Goal: Task Accomplishment & Management: Use online tool/utility

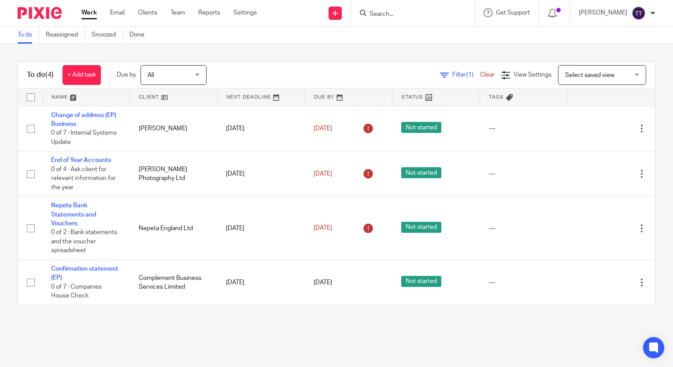
click at [396, 11] on input "Search" at bounding box center [408, 15] width 79 height 8
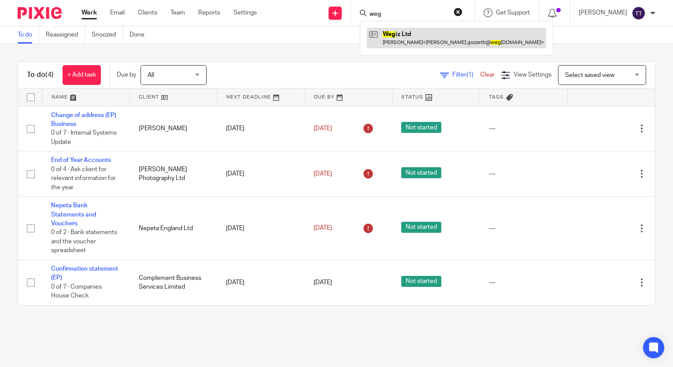
type input "weg"
click at [403, 33] on link at bounding box center [456, 38] width 179 height 20
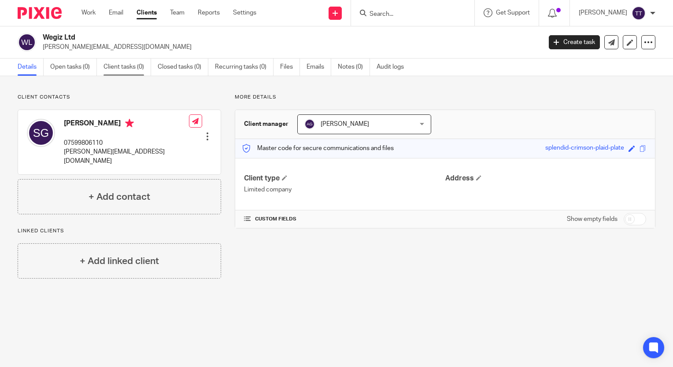
click at [122, 73] on link "Client tasks (0)" at bounding box center [128, 67] width 48 height 17
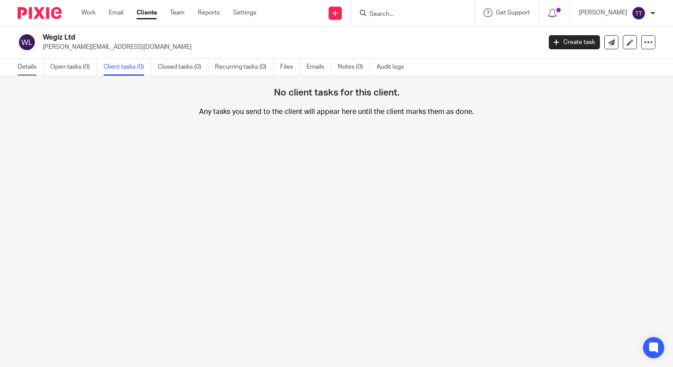
click at [34, 73] on link "Details" at bounding box center [31, 67] width 26 height 17
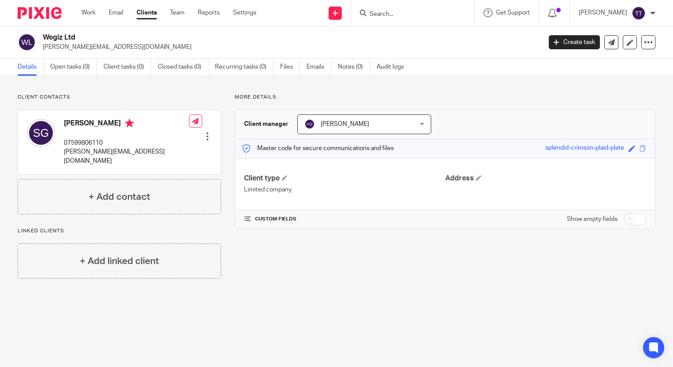
click at [390, 11] on input "Search" at bounding box center [408, 15] width 79 height 8
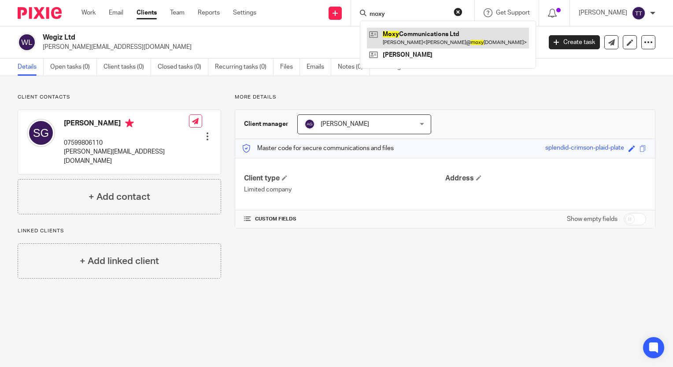
type input "moxy"
click at [399, 33] on link at bounding box center [448, 38] width 162 height 20
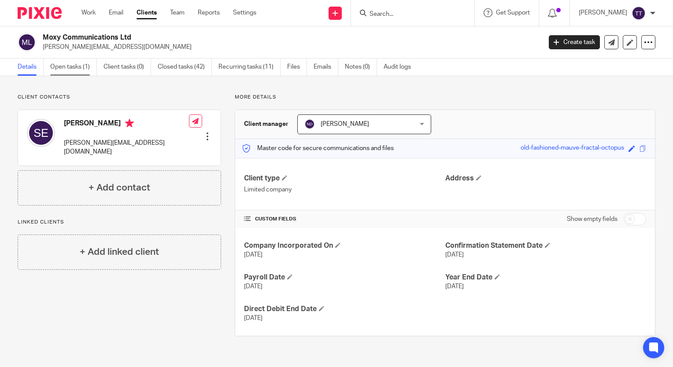
click at [62, 67] on link "Open tasks (1)" at bounding box center [73, 67] width 47 height 17
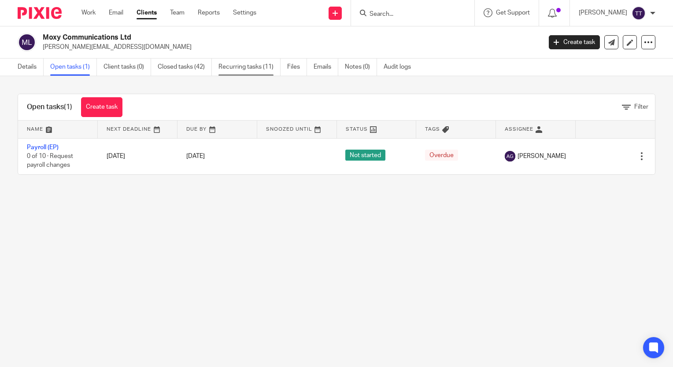
click at [250, 63] on link "Recurring tasks (11)" at bounding box center [250, 67] width 62 height 17
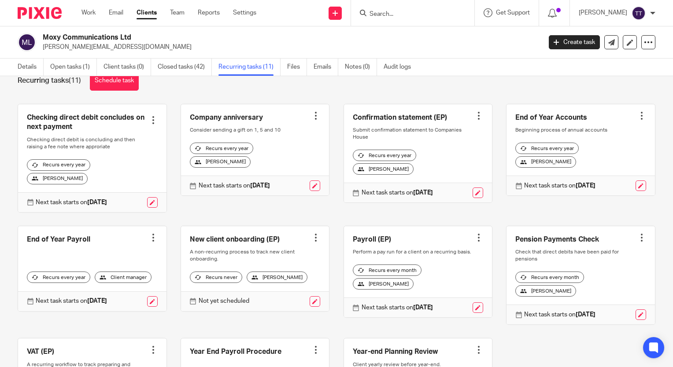
scroll to position [23, 0]
click at [385, 14] on input "Search" at bounding box center [408, 15] width 79 height 8
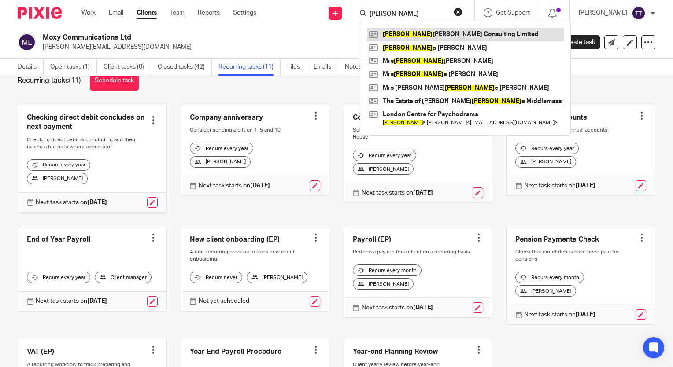
type input "ann"
click at [400, 38] on link at bounding box center [465, 34] width 197 height 13
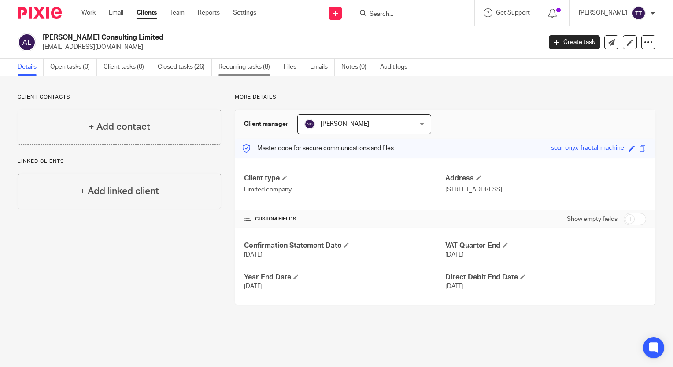
click at [241, 71] on link "Recurring tasks (8)" at bounding box center [248, 67] width 59 height 17
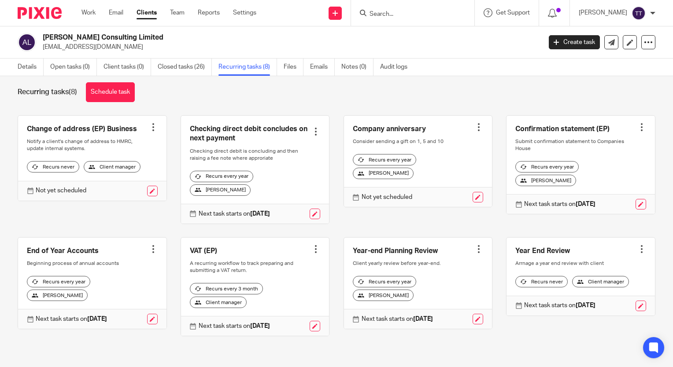
scroll to position [19, 0]
click at [398, 13] on input "Search" at bounding box center [408, 15] width 79 height 8
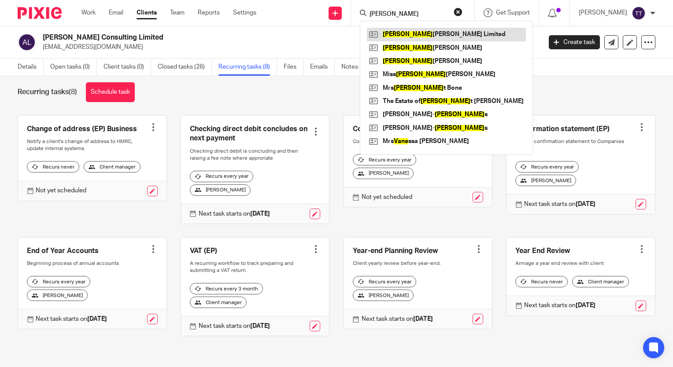
type input "[PERSON_NAME]"
click at [401, 35] on link at bounding box center [446, 34] width 159 height 13
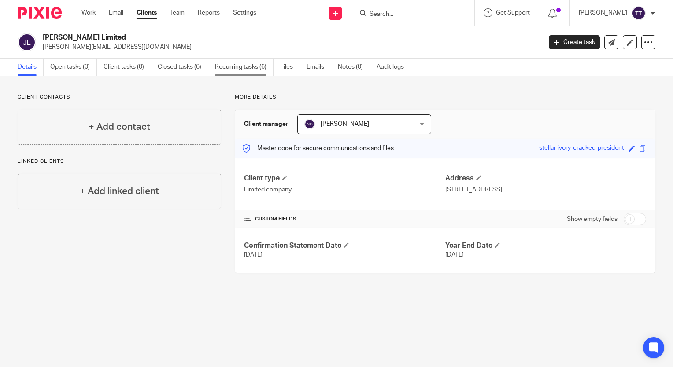
click at [237, 67] on link "Recurring tasks (6)" at bounding box center [244, 67] width 59 height 17
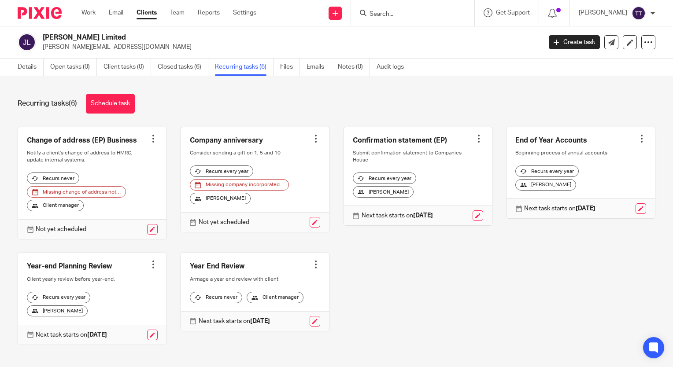
drag, startPoint x: 421, startPoint y: 22, endPoint x: 392, endPoint y: 12, distance: 30.9
click at [392, 12] on div at bounding box center [412, 13] width 123 height 26
click at [392, 12] on input "Search" at bounding box center [408, 15] width 79 height 8
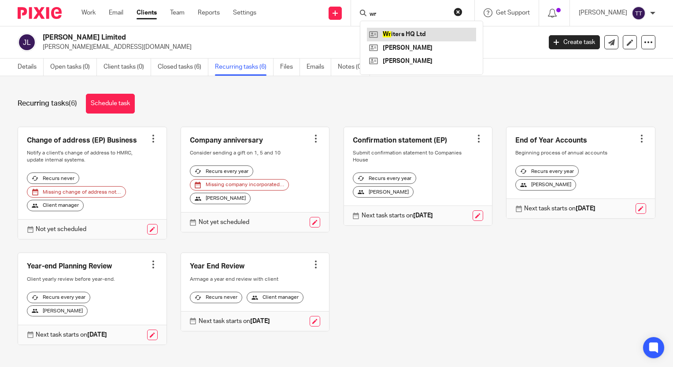
type input "wr"
click at [393, 28] on link at bounding box center [421, 34] width 109 height 13
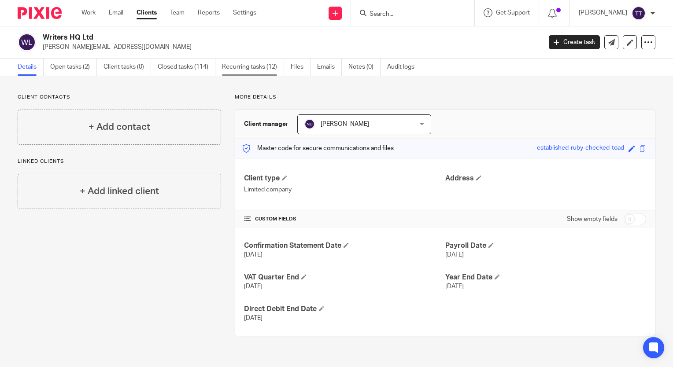
click at [262, 71] on link "Recurring tasks (12)" at bounding box center [253, 67] width 62 height 17
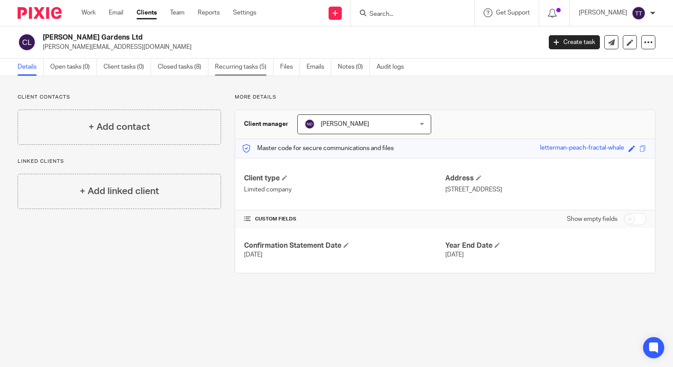
click at [263, 63] on link "Recurring tasks (5)" at bounding box center [244, 67] width 59 height 17
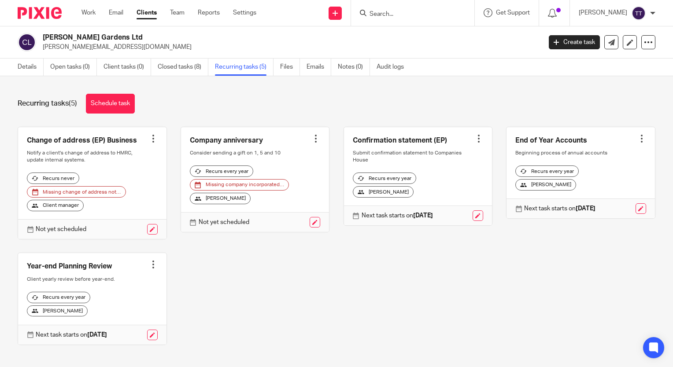
click at [394, 8] on form at bounding box center [416, 12] width 94 height 11
click at [392, 11] on input "Search" at bounding box center [408, 15] width 79 height 8
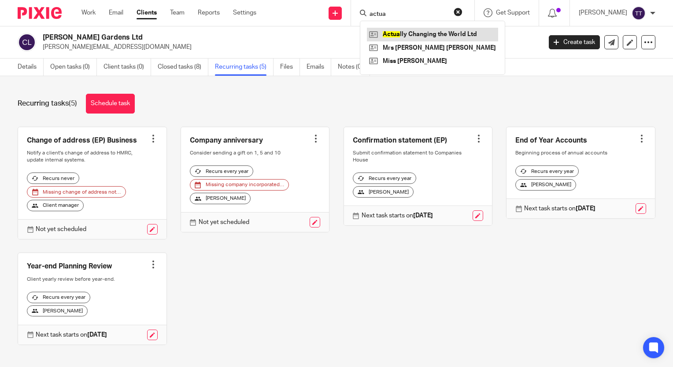
type input "actua"
click at [400, 32] on link at bounding box center [432, 34] width 131 height 13
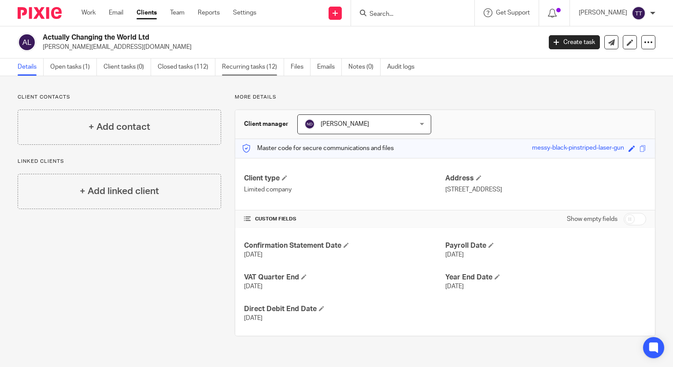
click at [259, 65] on link "Recurring tasks (12)" at bounding box center [253, 67] width 62 height 17
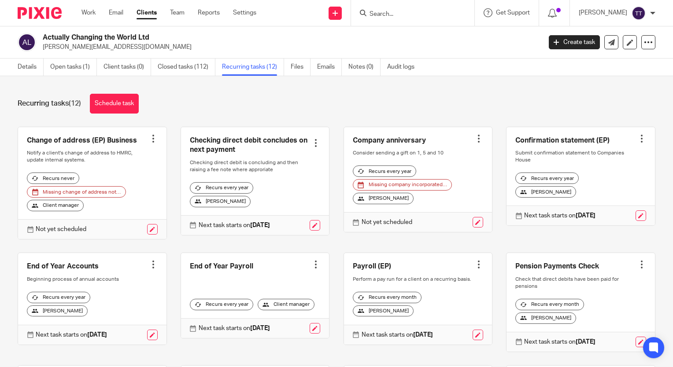
click at [384, 11] on input "Search" at bounding box center [408, 15] width 79 height 8
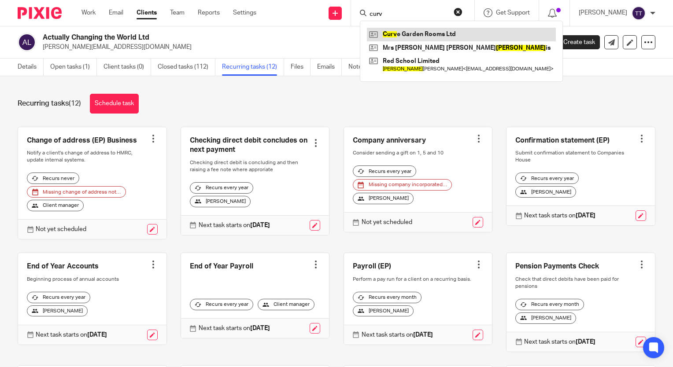
type input "curv"
click at [412, 37] on link at bounding box center [461, 34] width 189 height 13
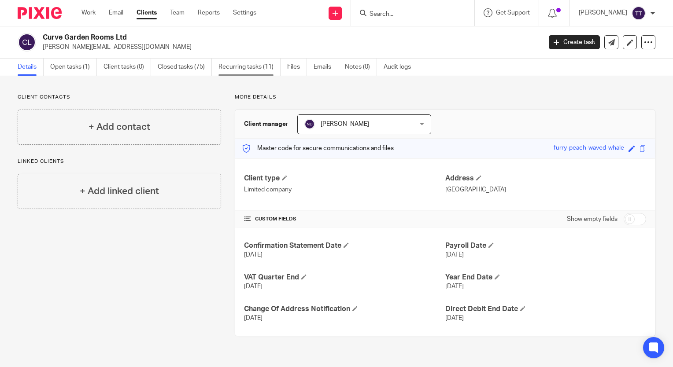
click at [263, 67] on link "Recurring tasks (11)" at bounding box center [250, 67] width 62 height 17
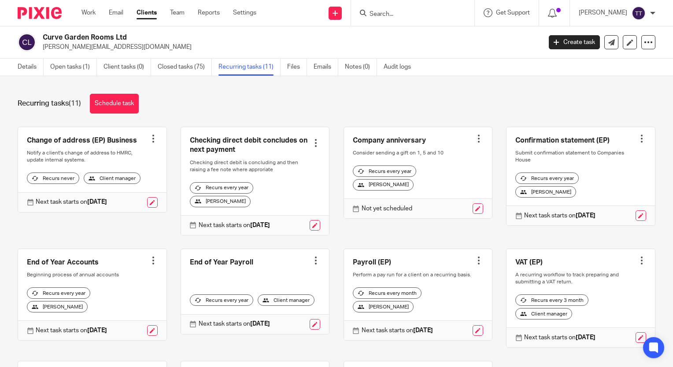
click at [397, 14] on input "Search" at bounding box center [408, 15] width 79 height 8
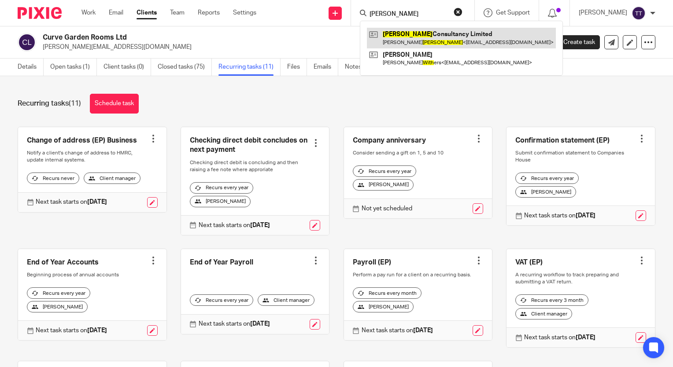
type input "[PERSON_NAME]"
click at [408, 33] on link at bounding box center [461, 38] width 189 height 20
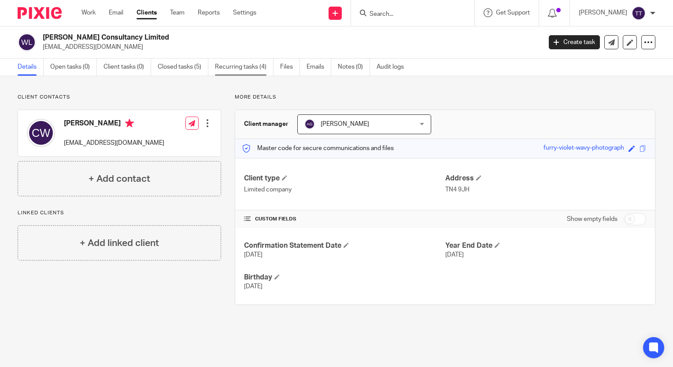
click at [261, 67] on link "Recurring tasks (4)" at bounding box center [244, 67] width 59 height 17
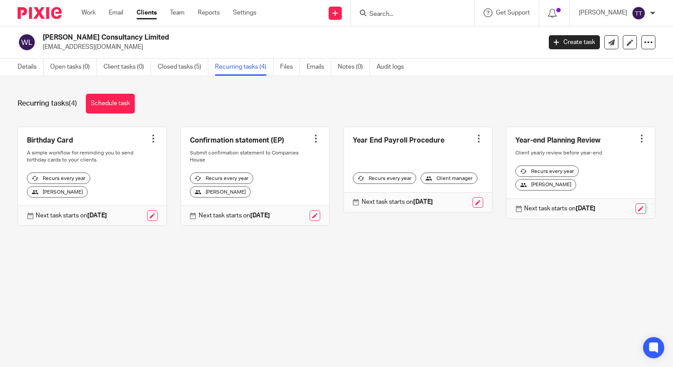
click at [399, 11] on input "Search" at bounding box center [408, 15] width 79 height 8
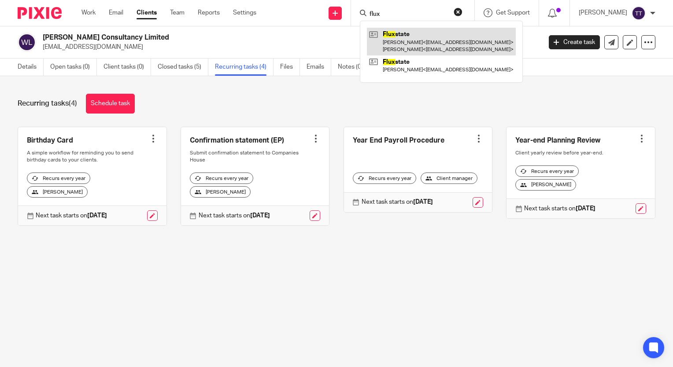
type input "flux"
click at [400, 37] on link at bounding box center [441, 41] width 149 height 27
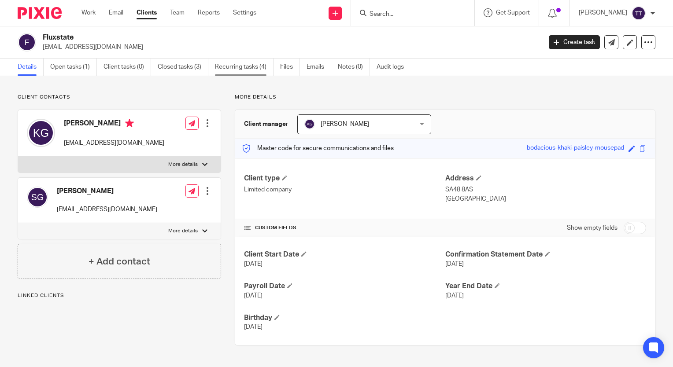
click at [243, 59] on link "Recurring tasks (4)" at bounding box center [244, 67] width 59 height 17
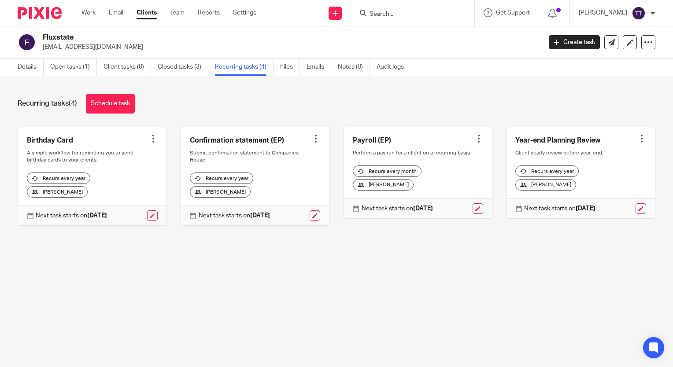
click at [382, 16] on input "Search" at bounding box center [408, 15] width 79 height 8
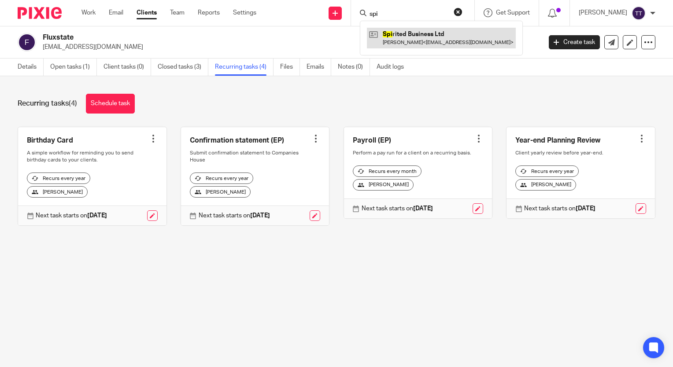
type input "spi"
click at [393, 38] on link at bounding box center [441, 38] width 149 height 20
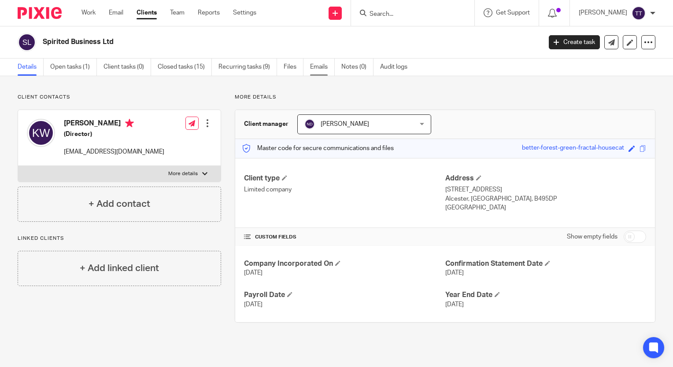
click at [316, 66] on link "Emails" at bounding box center [322, 67] width 25 height 17
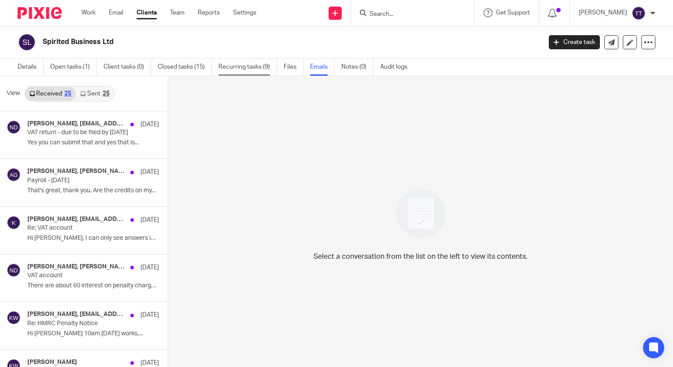
click at [227, 67] on link "Recurring tasks (9)" at bounding box center [248, 67] width 59 height 17
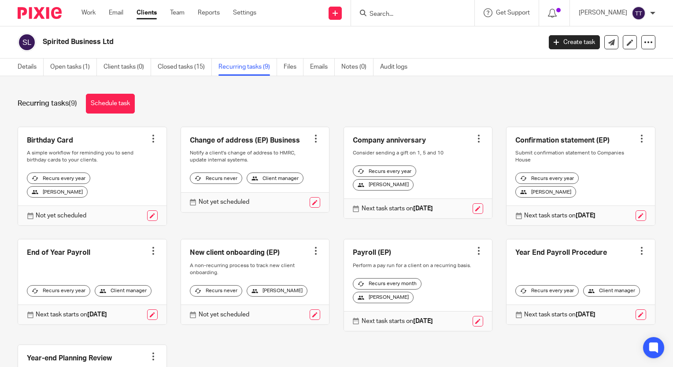
click at [388, 10] on form at bounding box center [416, 12] width 94 height 11
click at [383, 13] on input "Search" at bounding box center [408, 15] width 79 height 8
type input "rowa"
click at [400, 29] on link at bounding box center [459, 34] width 184 height 13
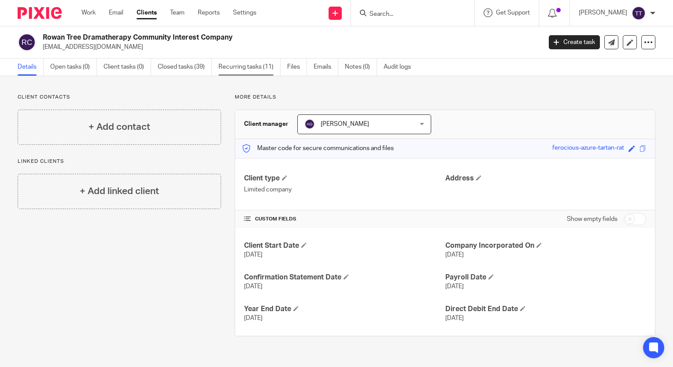
click at [247, 68] on link "Recurring tasks (11)" at bounding box center [250, 67] width 62 height 17
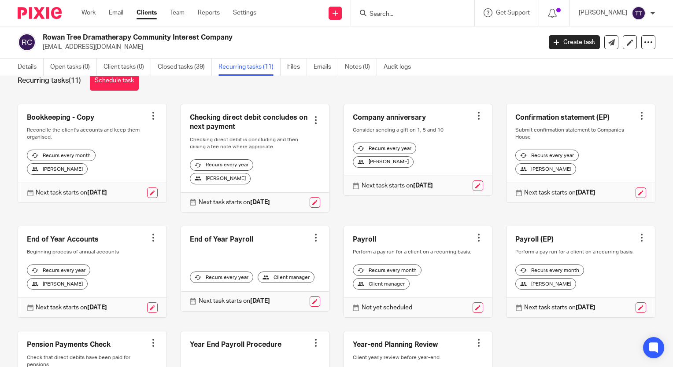
scroll to position [9, 0]
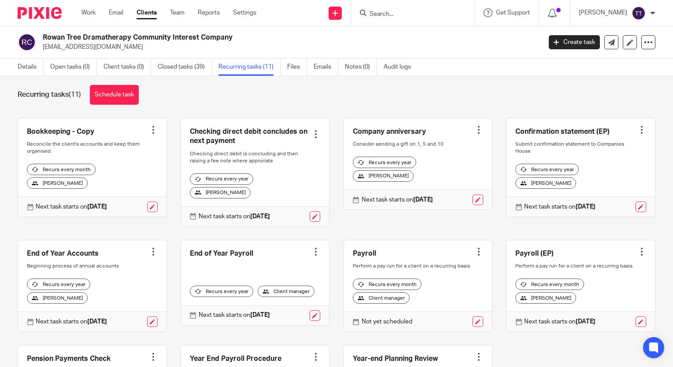
click at [400, 9] on form at bounding box center [416, 12] width 94 height 11
click at [391, 14] on input "Search" at bounding box center [408, 15] width 79 height 8
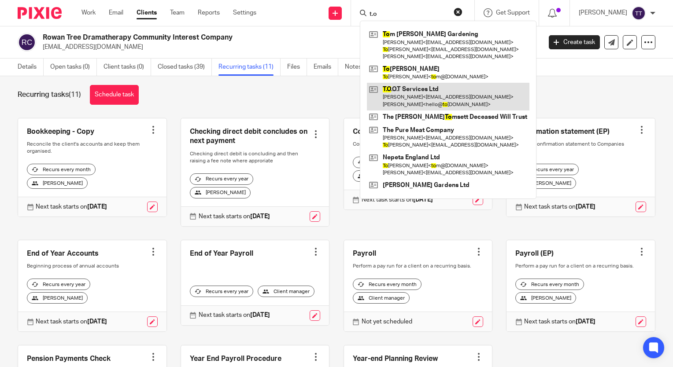
type input "t.o"
click at [408, 96] on link at bounding box center [448, 96] width 163 height 27
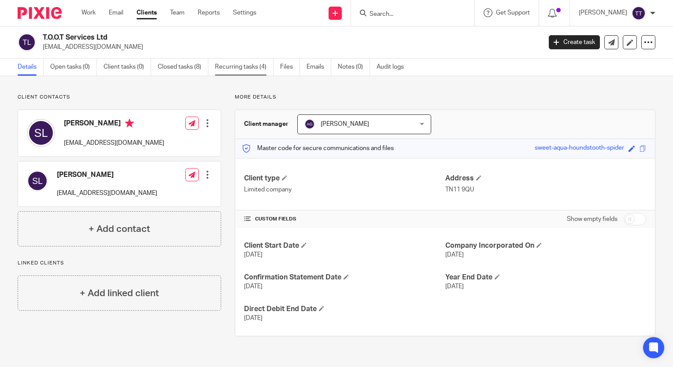
click at [235, 68] on link "Recurring tasks (4)" at bounding box center [244, 67] width 59 height 17
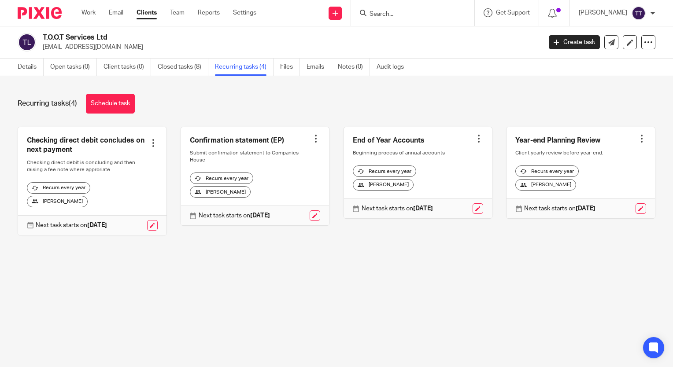
click at [415, 19] on form at bounding box center [416, 12] width 94 height 11
click at [393, 12] on input "Search" at bounding box center [408, 15] width 79 height 8
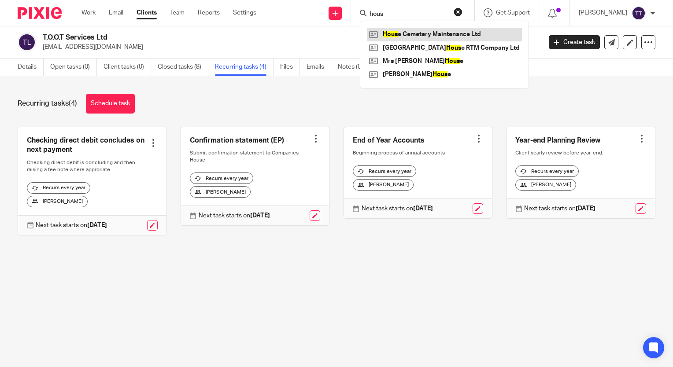
type input "hous"
click at [415, 38] on link at bounding box center [444, 34] width 155 height 13
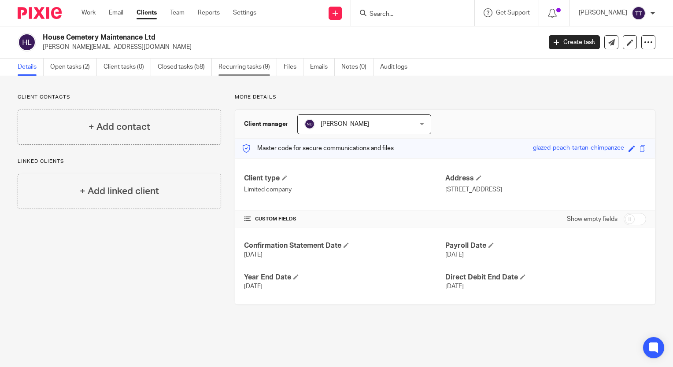
click at [260, 71] on link "Recurring tasks (9)" at bounding box center [248, 67] width 59 height 17
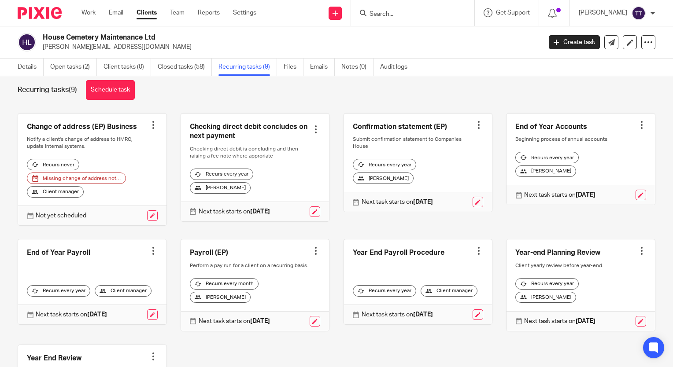
scroll to position [18, 0]
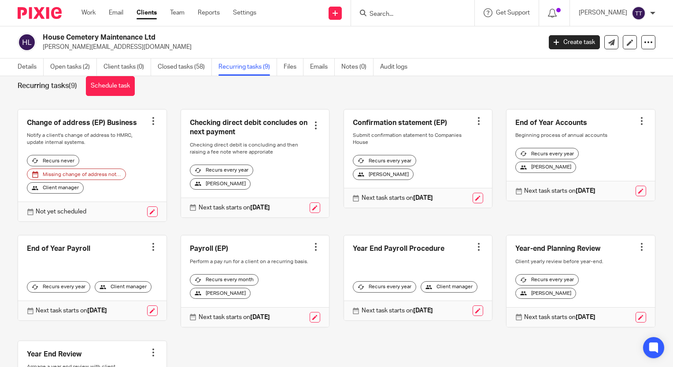
click at [391, 17] on input "Search" at bounding box center [408, 15] width 79 height 8
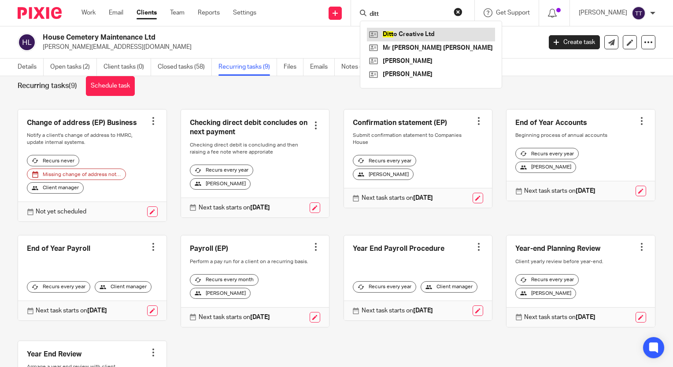
type input "ditt"
click at [398, 37] on link at bounding box center [431, 34] width 128 height 13
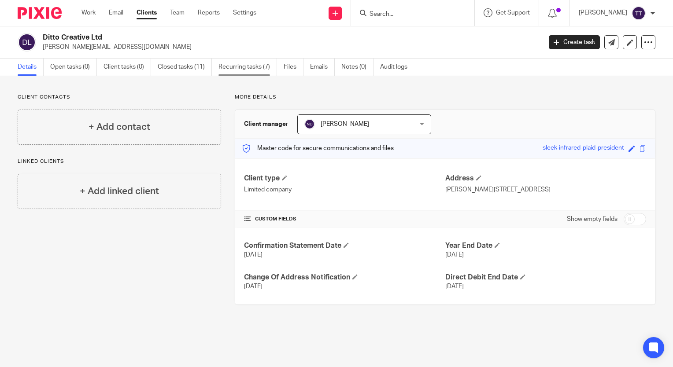
click at [264, 69] on link "Recurring tasks (7)" at bounding box center [248, 67] width 59 height 17
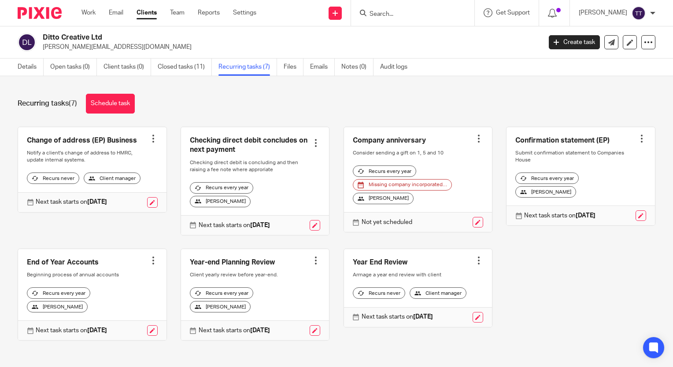
scroll to position [12, 0]
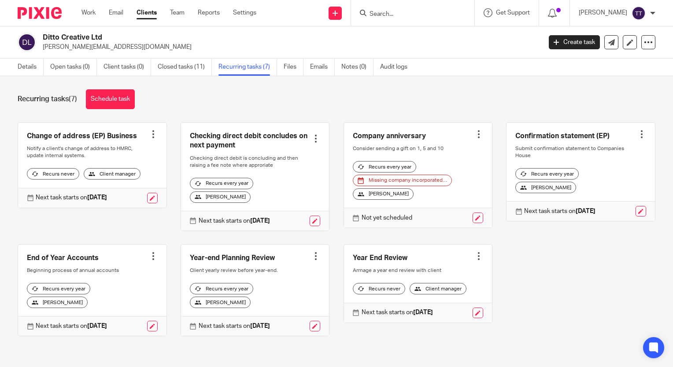
click at [400, 15] on input "Search" at bounding box center [408, 15] width 79 height 8
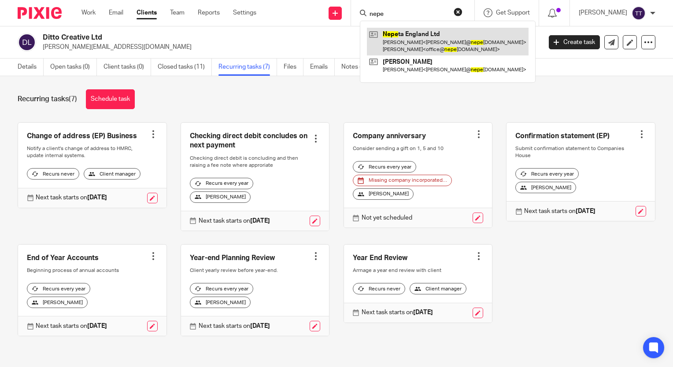
type input "nepe"
click at [402, 34] on link at bounding box center [448, 41] width 162 height 27
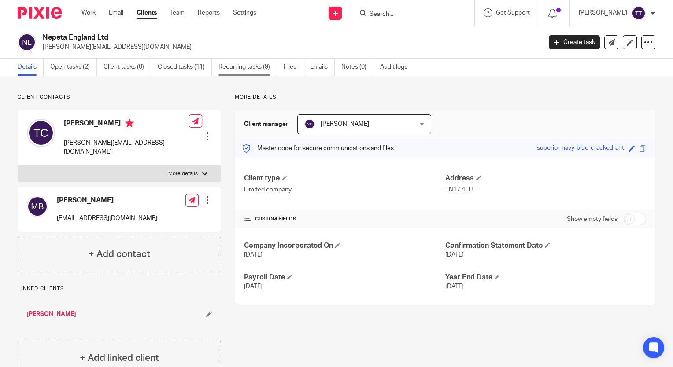
click at [243, 68] on link "Recurring tasks (9)" at bounding box center [248, 67] width 59 height 17
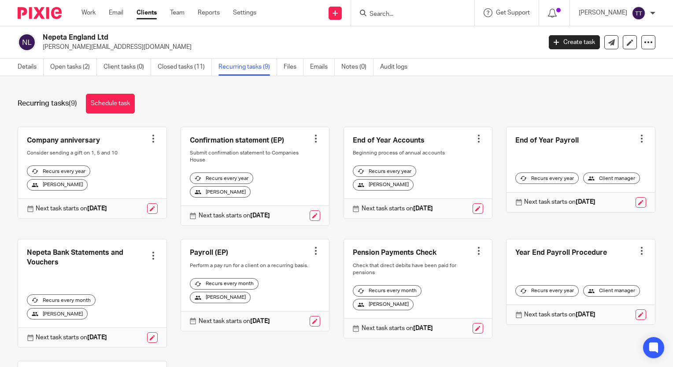
click at [402, 9] on form at bounding box center [416, 12] width 94 height 11
click at [386, 13] on input "Search" at bounding box center [408, 15] width 79 height 8
type input "hun"
click at [391, 28] on link at bounding box center [421, 34] width 109 height 13
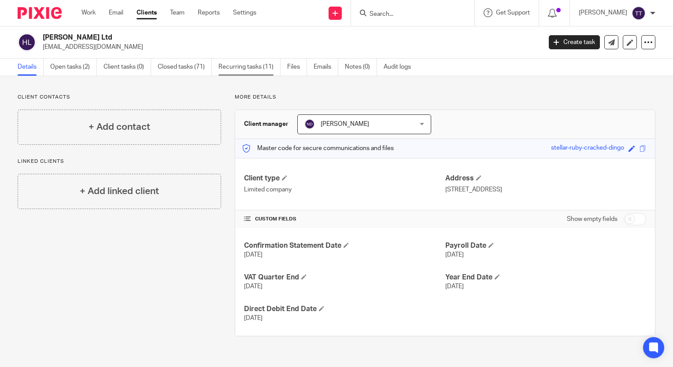
click at [262, 66] on link "Recurring tasks (11)" at bounding box center [250, 67] width 62 height 17
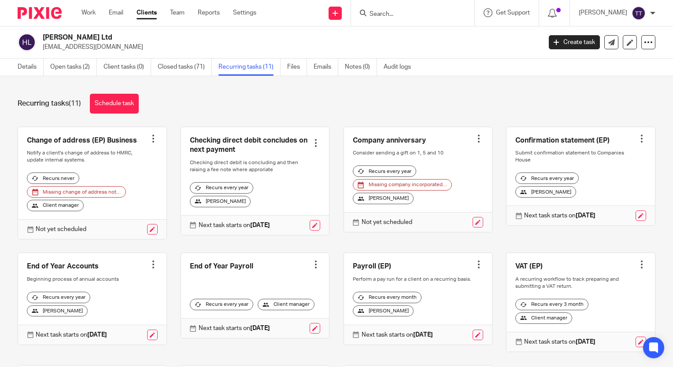
click at [405, 18] on input "Search" at bounding box center [408, 15] width 79 height 8
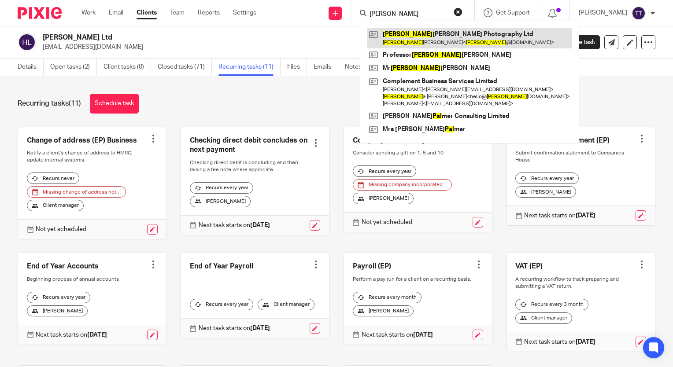
type input "paul"
click at [409, 37] on link at bounding box center [469, 38] width 205 height 20
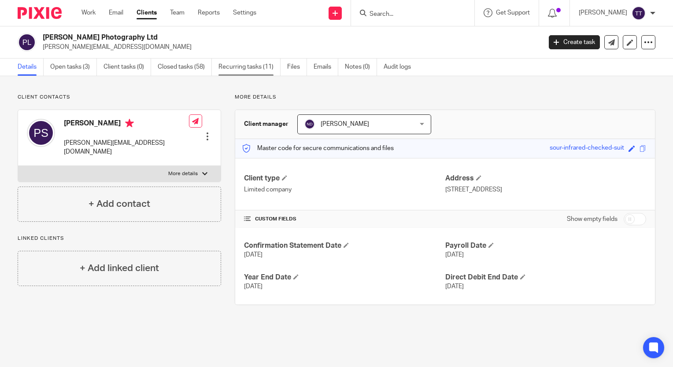
click at [258, 64] on link "Recurring tasks (11)" at bounding box center [250, 67] width 62 height 17
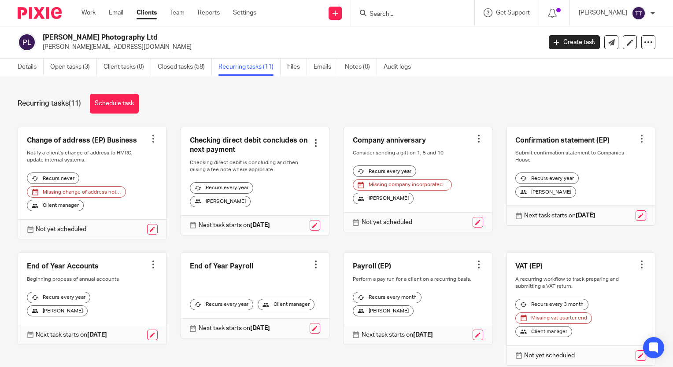
drag, startPoint x: 393, startPoint y: 4, endPoint x: 376, endPoint y: 17, distance: 20.8
click at [376, 17] on div at bounding box center [412, 13] width 123 height 26
click at [376, 17] on input "Search" at bounding box center [408, 15] width 79 height 8
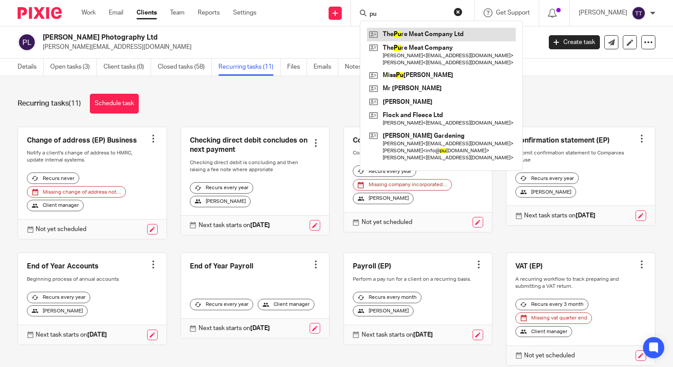
type input "pu"
click at [389, 36] on link at bounding box center [441, 34] width 149 height 13
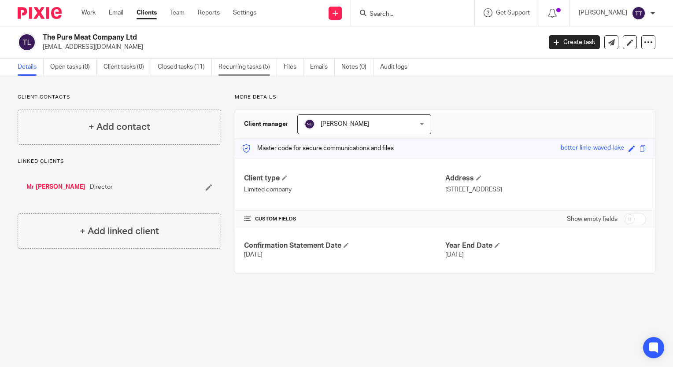
click at [261, 60] on link "Recurring tasks (5)" at bounding box center [248, 67] width 59 height 17
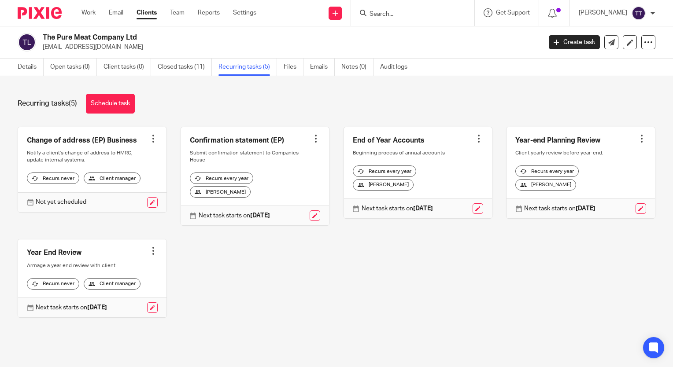
click at [386, 14] on input "Search" at bounding box center [408, 15] width 79 height 8
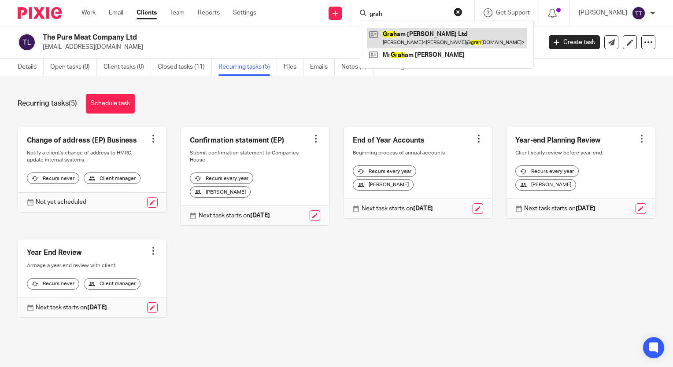
type input "grah"
click at [402, 38] on link at bounding box center [447, 38] width 160 height 20
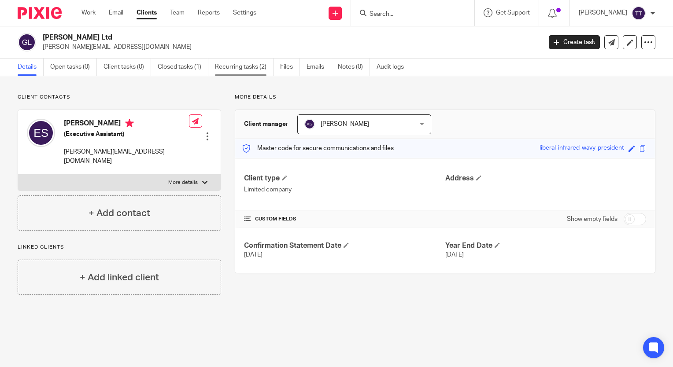
click at [252, 66] on link "Recurring tasks (2)" at bounding box center [244, 67] width 59 height 17
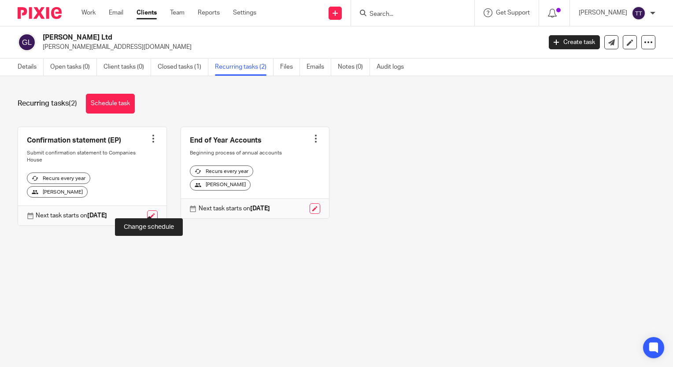
click at [148, 211] on link at bounding box center [152, 216] width 11 height 11
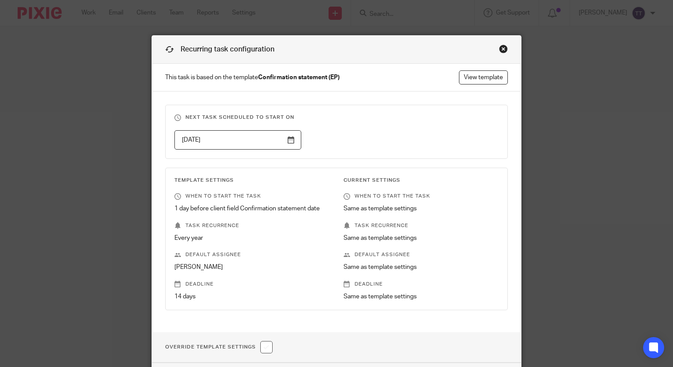
click at [499, 47] on div "Close this dialog window" at bounding box center [503, 48] width 9 height 9
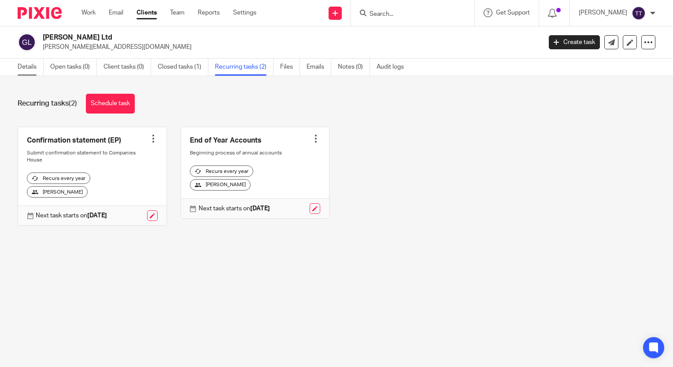
click at [37, 63] on link "Details" at bounding box center [31, 67] width 26 height 17
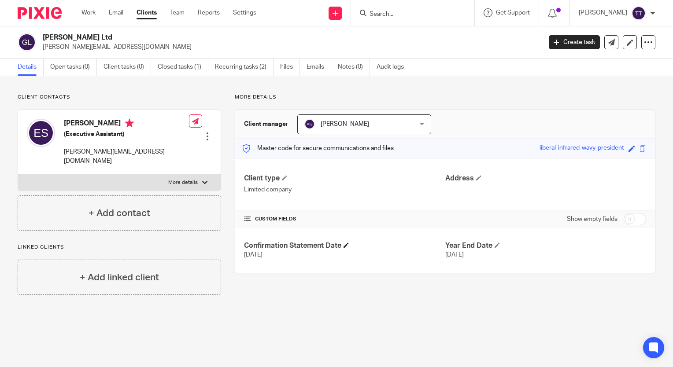
click at [343, 241] on h4 "Confirmation Statement Date" at bounding box center [344, 245] width 201 height 9
click at [345, 242] on h4 "Confirmation Statement Date" at bounding box center [344, 245] width 201 height 9
click at [348, 245] on span at bounding box center [346, 245] width 5 height 5
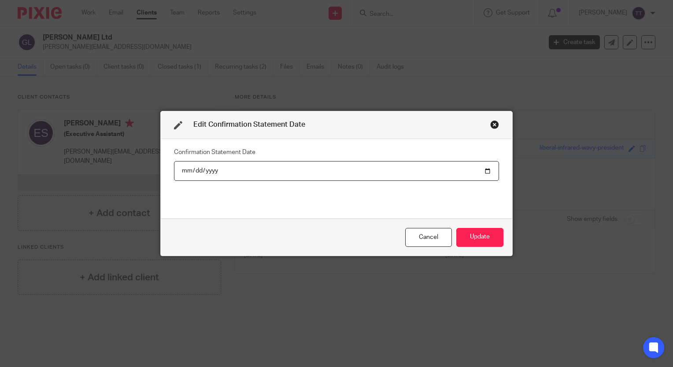
type input "2025-07-22"
click at [459, 246] on button "Update" at bounding box center [479, 237] width 47 height 19
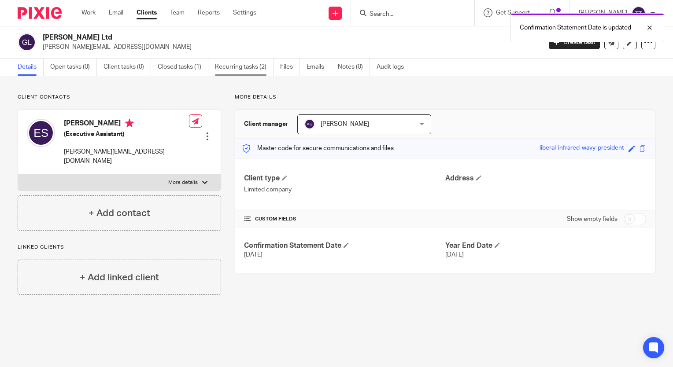
click at [237, 63] on link "Recurring tasks (2)" at bounding box center [244, 67] width 59 height 17
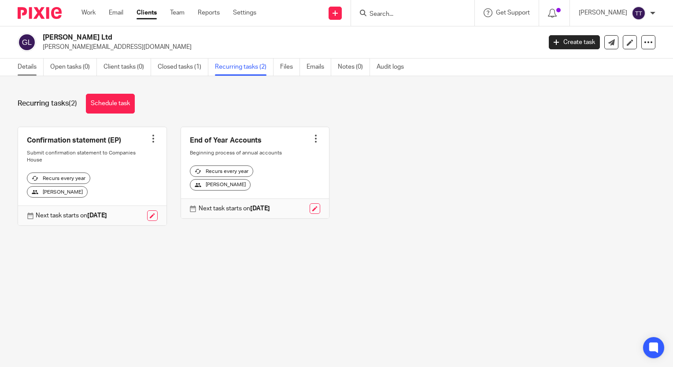
click at [26, 70] on link "Details" at bounding box center [31, 67] width 26 height 17
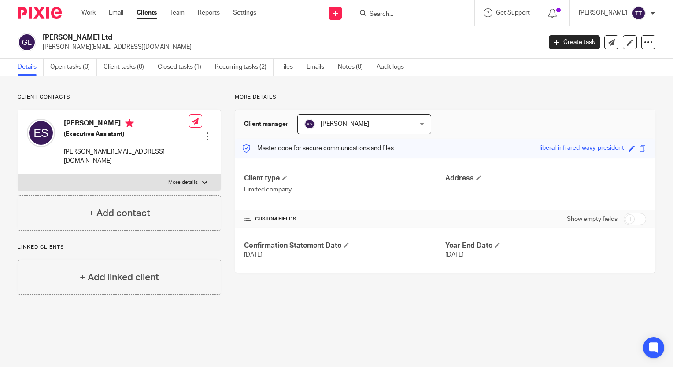
click at [399, 18] on input "Search" at bounding box center [408, 15] width 79 height 8
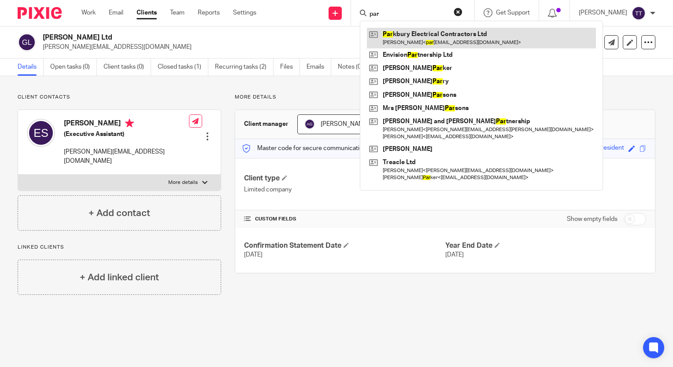
type input "par"
click at [406, 38] on link at bounding box center [481, 38] width 229 height 20
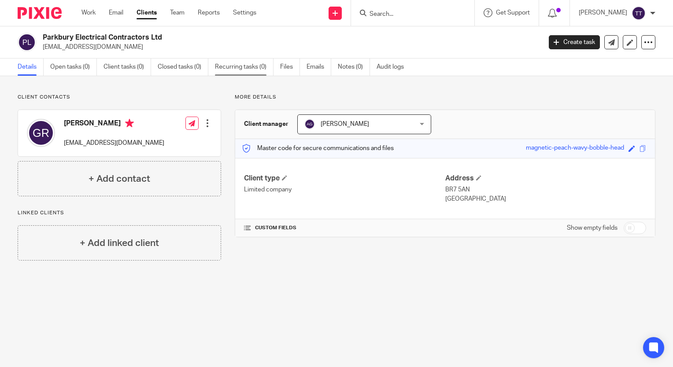
click at [252, 64] on link "Recurring tasks (0)" at bounding box center [244, 67] width 59 height 17
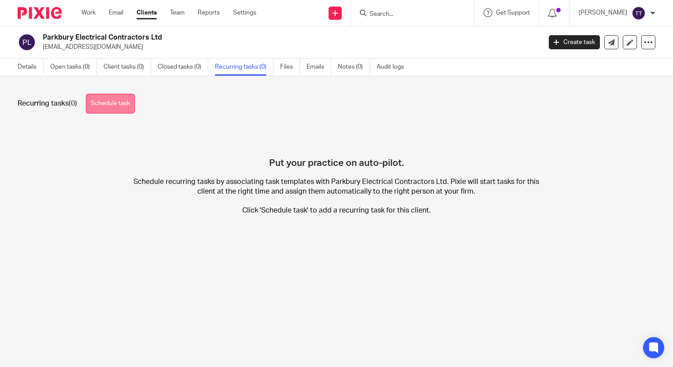
click at [116, 101] on link "Schedule task" at bounding box center [110, 104] width 49 height 20
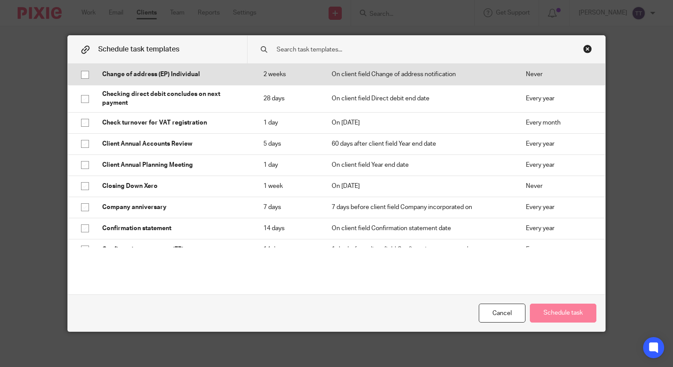
scroll to position [226, 0]
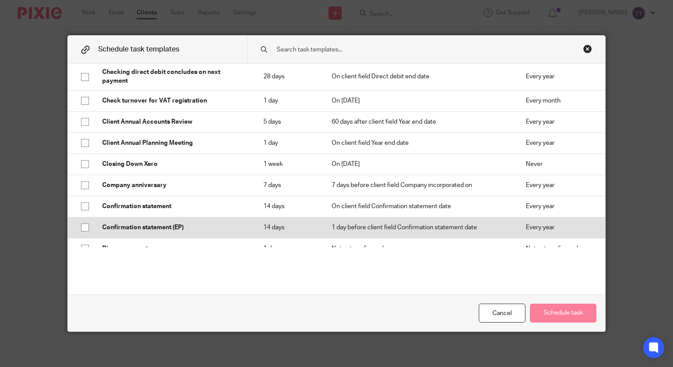
click at [187, 226] on p "Confirmation statement (EP)" at bounding box center [174, 227] width 144 height 9
checkbox input "true"
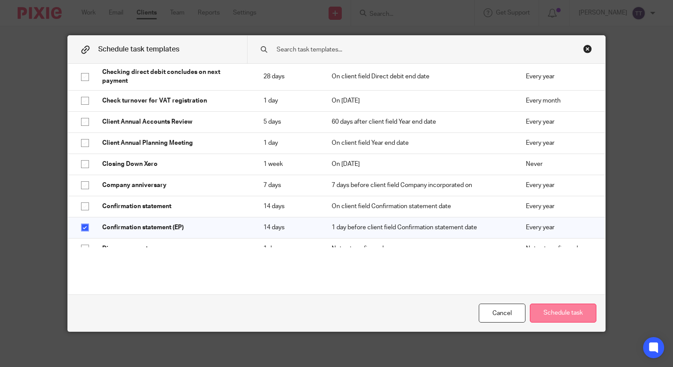
click at [555, 311] on button "Schedule task" at bounding box center [563, 313] width 67 height 19
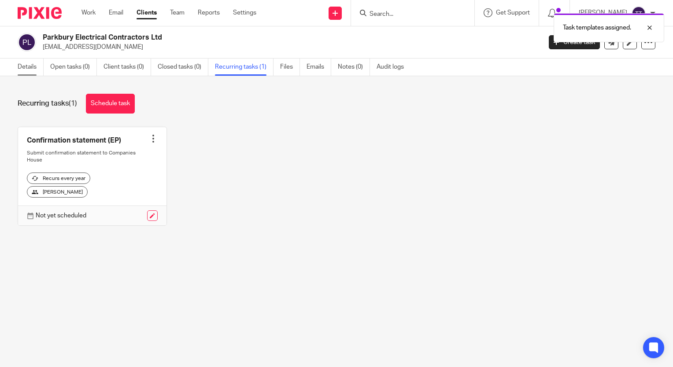
click at [36, 68] on link "Details" at bounding box center [31, 67] width 26 height 17
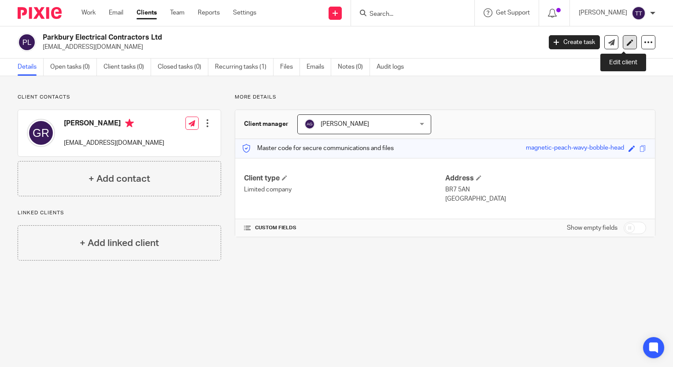
click at [627, 45] on icon at bounding box center [630, 42] width 7 height 7
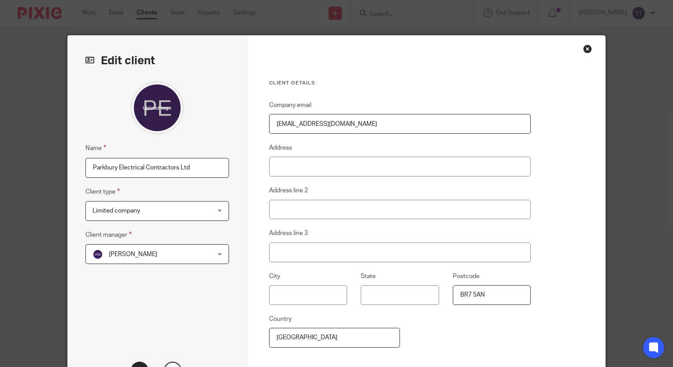
scroll to position [86, 0]
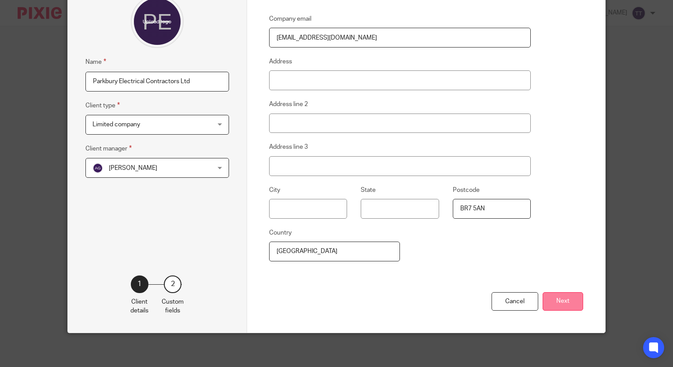
click at [562, 300] on button "Next" at bounding box center [563, 302] width 41 height 19
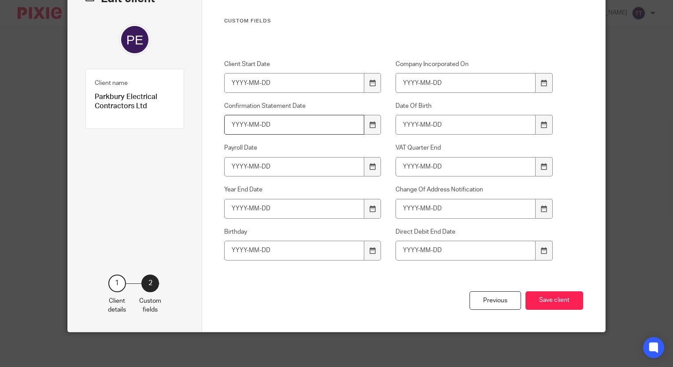
click at [233, 121] on input "Confirmation Statement Date" at bounding box center [294, 125] width 140 height 20
type input "2025-08-21"
click at [562, 302] on button "Save client" at bounding box center [555, 301] width 58 height 19
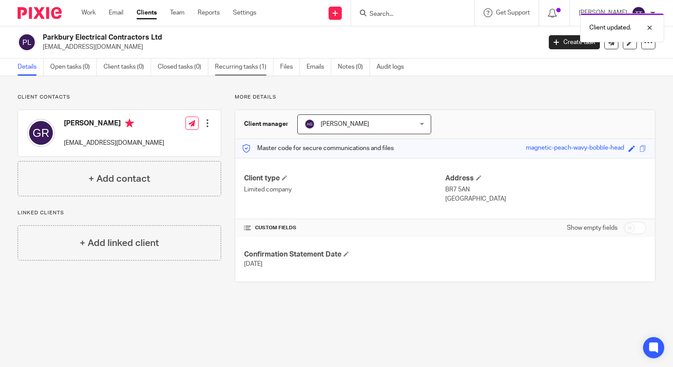
click at [245, 65] on link "Recurring tasks (1)" at bounding box center [244, 67] width 59 height 17
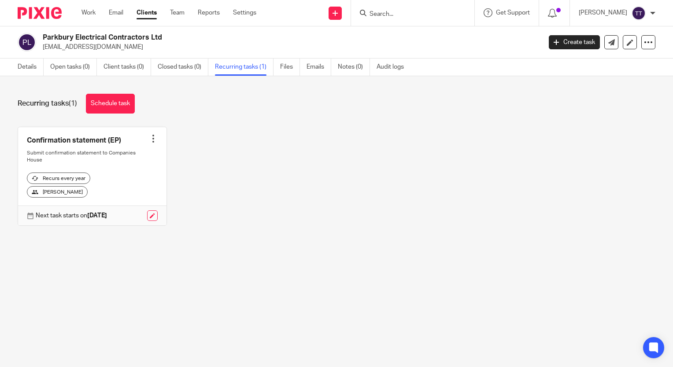
click at [382, 9] on form at bounding box center [416, 12] width 94 height 11
click at [380, 13] on input "Search" at bounding box center [408, 15] width 79 height 8
type input "aco"
click at [437, 34] on link at bounding box center [421, 34] width 109 height 13
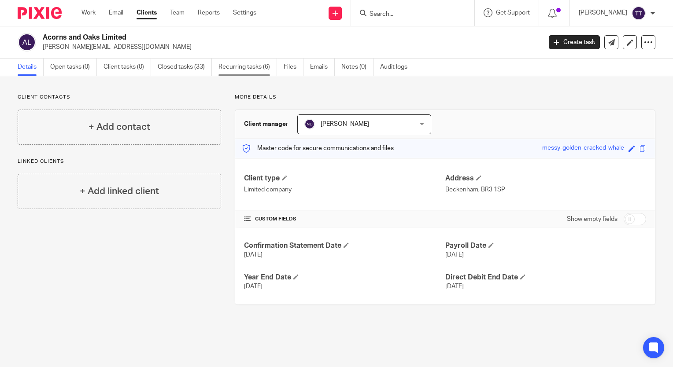
click at [267, 69] on link "Recurring tasks (6)" at bounding box center [248, 67] width 59 height 17
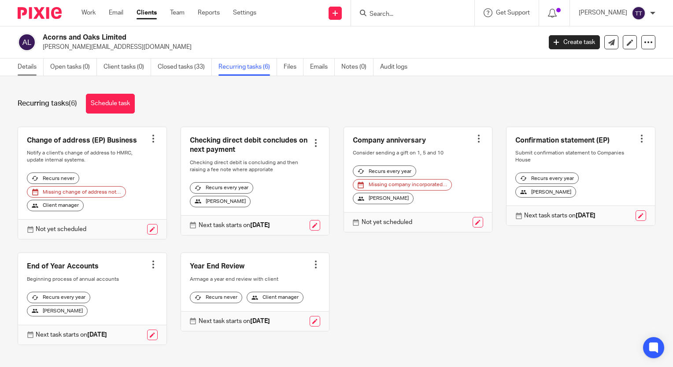
click at [37, 68] on link "Details" at bounding box center [31, 67] width 26 height 17
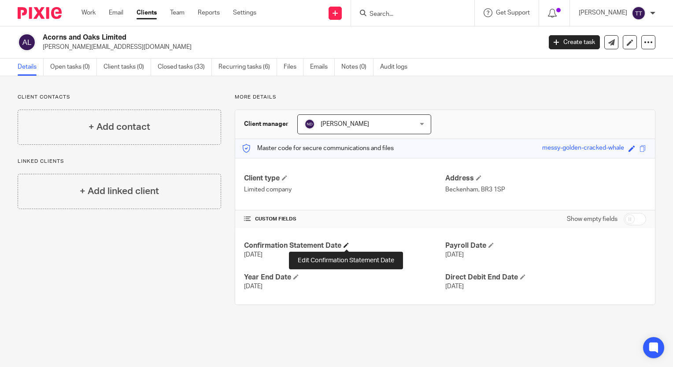
click at [348, 245] on span at bounding box center [346, 245] width 5 height 5
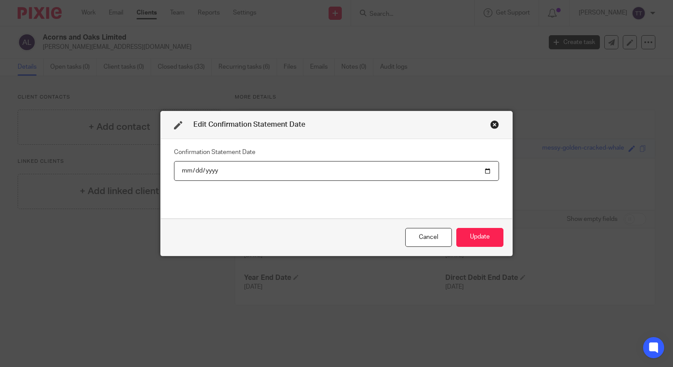
type input "[DATE]"
click at [466, 240] on button "Update" at bounding box center [479, 237] width 47 height 19
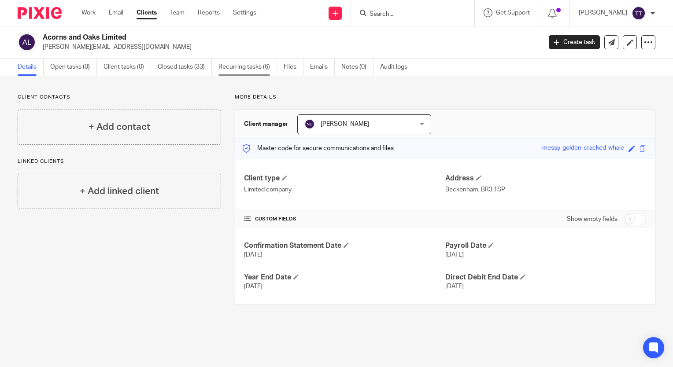
click at [267, 68] on link "Recurring tasks (6)" at bounding box center [248, 67] width 59 height 17
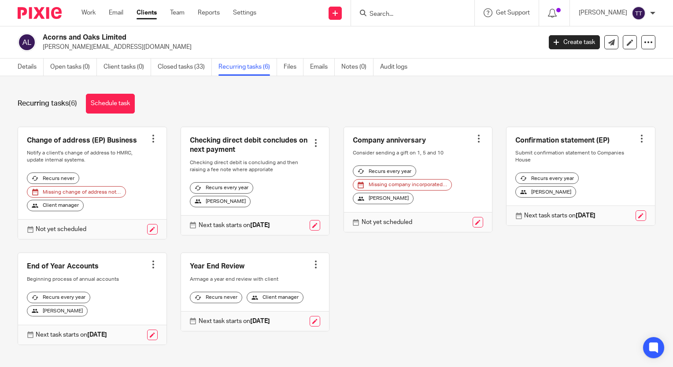
click at [386, 11] on input "Search" at bounding box center [408, 15] width 79 height 8
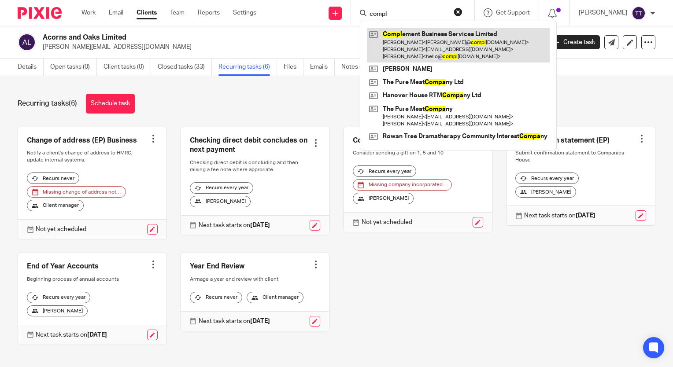
type input "compl"
click at [398, 38] on link at bounding box center [458, 45] width 183 height 35
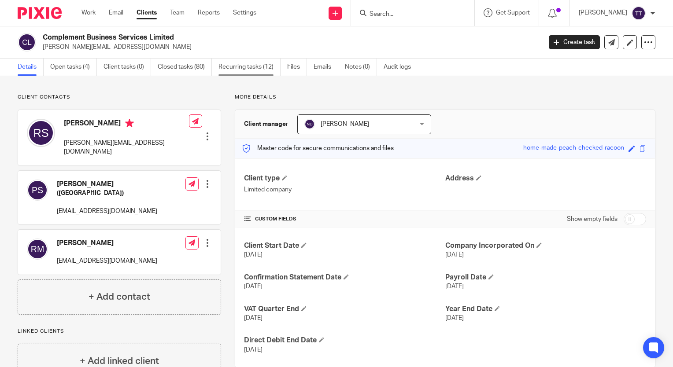
click at [241, 64] on link "Recurring tasks (12)" at bounding box center [250, 67] width 62 height 17
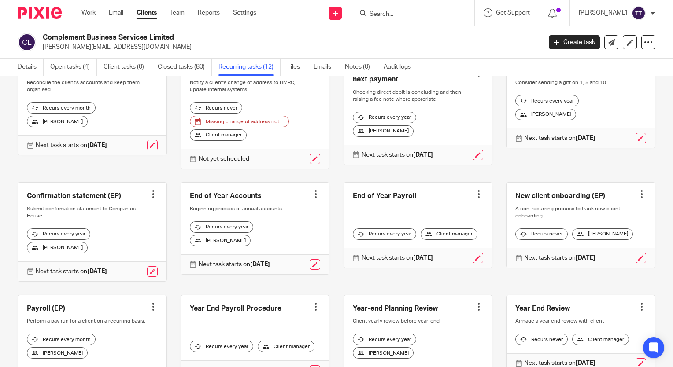
scroll to position [72, 0]
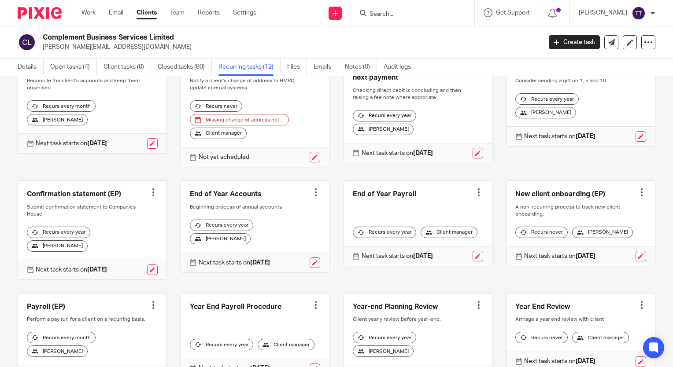
click at [379, 11] on input "Search" at bounding box center [408, 15] width 79 height 8
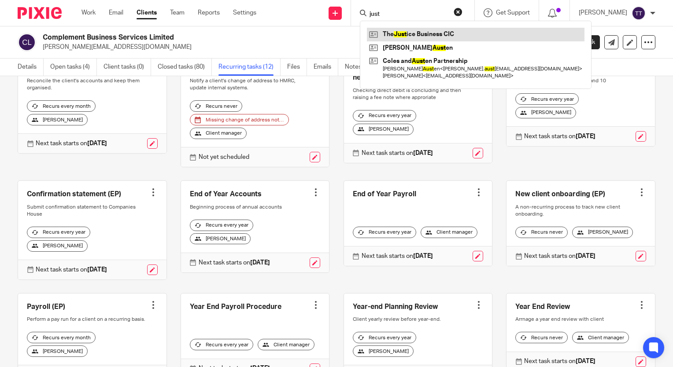
type input "just"
click at [406, 37] on link at bounding box center [476, 34] width 218 height 13
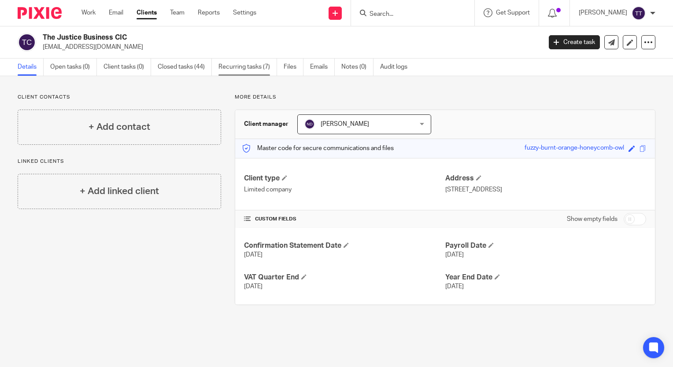
click at [248, 70] on link "Recurring tasks (7)" at bounding box center [248, 67] width 59 height 17
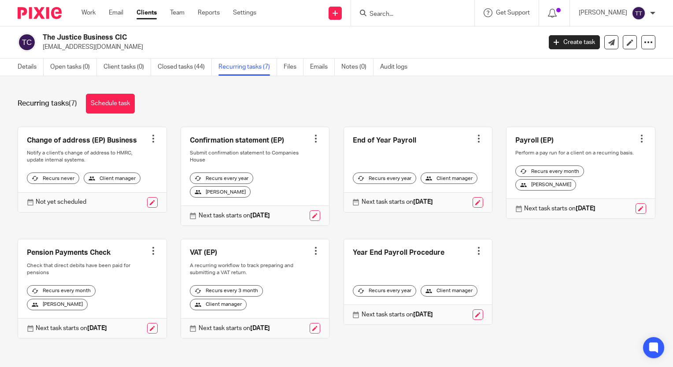
click at [369, 10] on div at bounding box center [411, 12] width 103 height 11
click at [386, 13] on input "Search" at bounding box center [408, 15] width 79 height 8
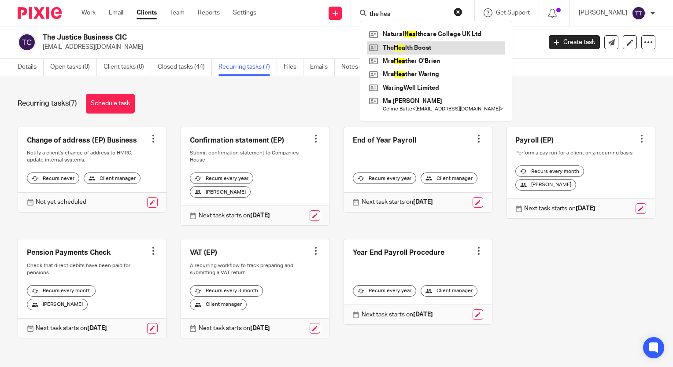
type input "the hea"
click at [402, 52] on link at bounding box center [436, 47] width 138 height 13
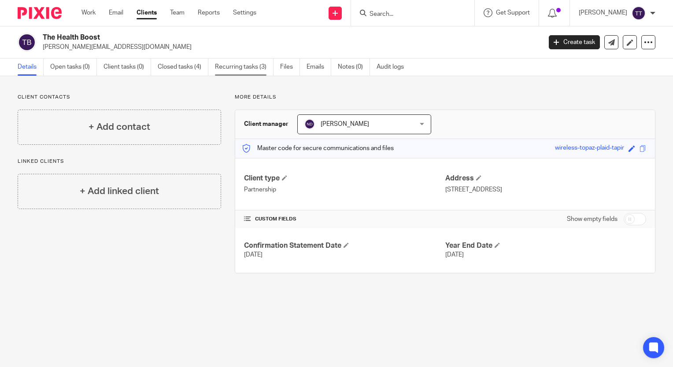
click at [245, 64] on link "Recurring tasks (3)" at bounding box center [244, 67] width 59 height 17
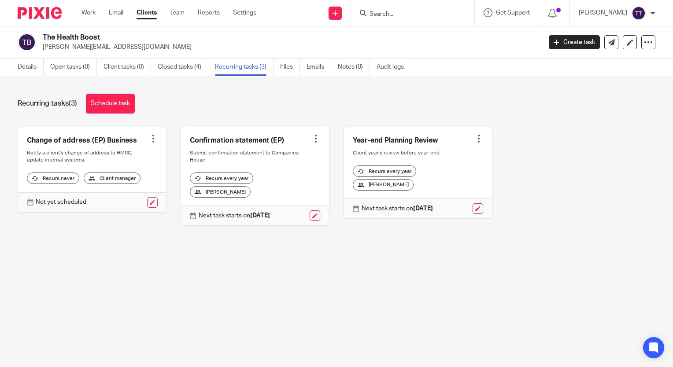
click at [390, 10] on form at bounding box center [416, 12] width 94 height 11
click at [382, 17] on input "Search" at bounding box center [408, 15] width 79 height 8
type input "waring"
click at [404, 35] on link at bounding box center [421, 34] width 109 height 13
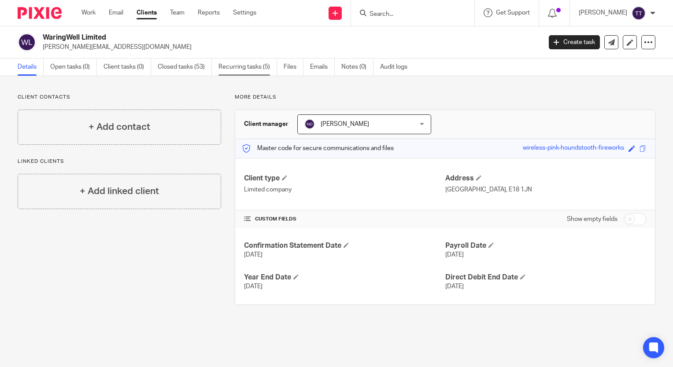
click at [256, 67] on link "Recurring tasks (5)" at bounding box center [248, 67] width 59 height 17
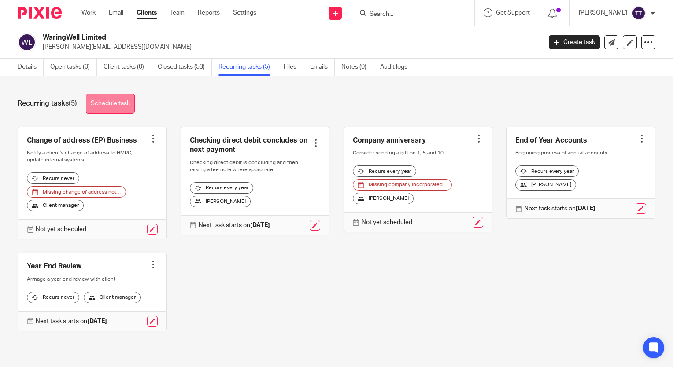
click at [118, 101] on link "Schedule task" at bounding box center [110, 104] width 49 height 20
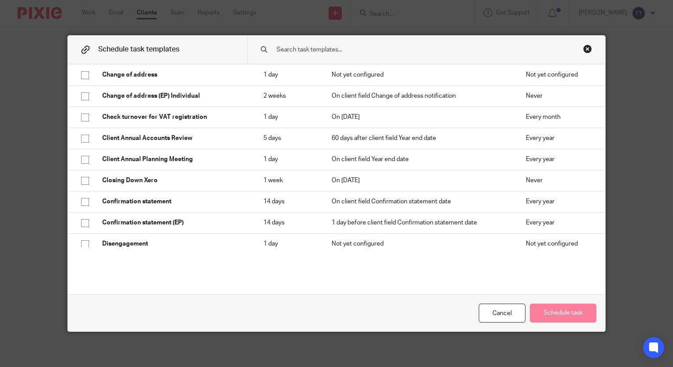
scroll to position [190, 0]
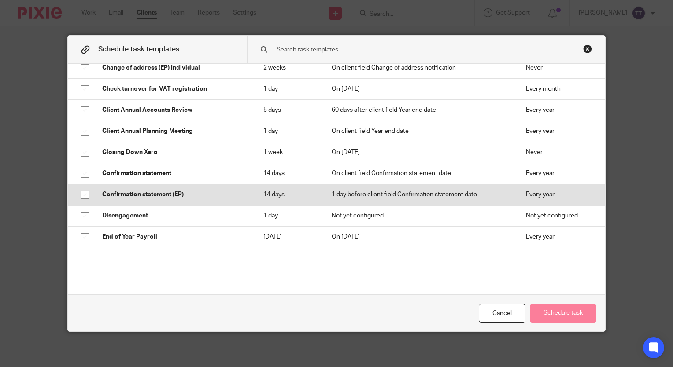
click at [180, 190] on p "Confirmation statement (EP)" at bounding box center [174, 194] width 144 height 9
checkbox input "true"
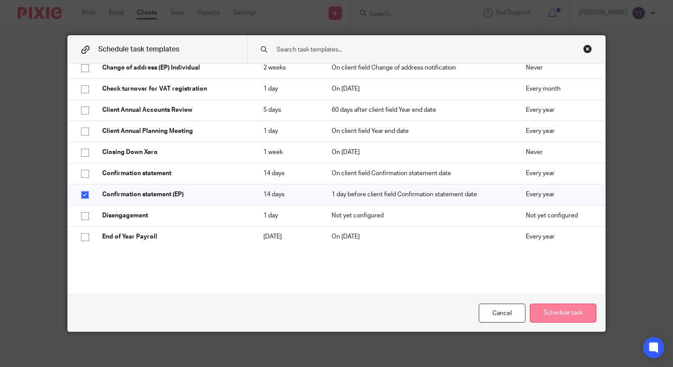
click at [564, 311] on button "Schedule task" at bounding box center [563, 313] width 67 height 19
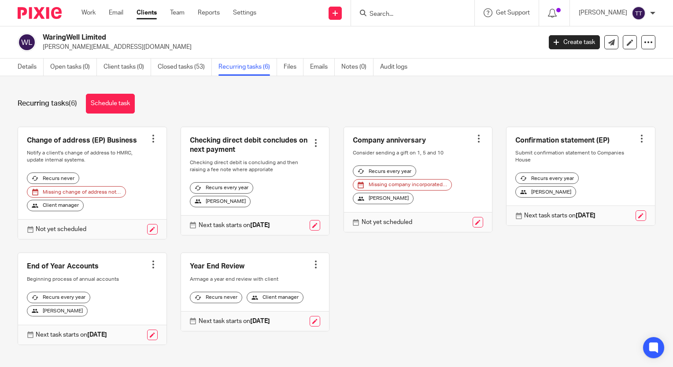
click at [380, 17] on input "Search" at bounding box center [408, 15] width 79 height 8
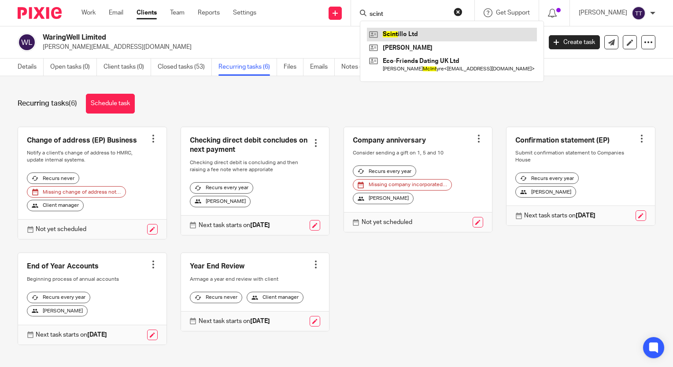
type input "scint"
click at [411, 35] on link at bounding box center [452, 34] width 170 height 13
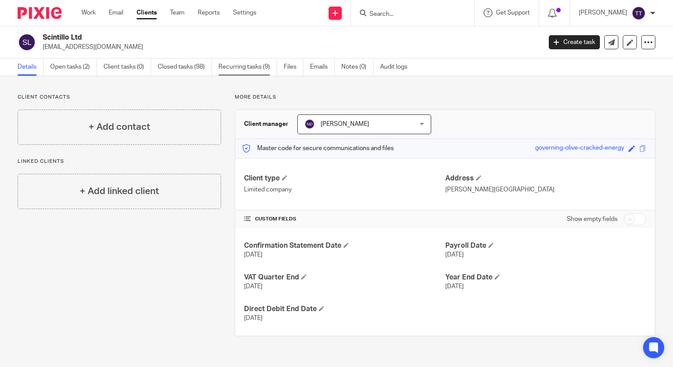
click at [256, 68] on link "Recurring tasks (9)" at bounding box center [248, 67] width 59 height 17
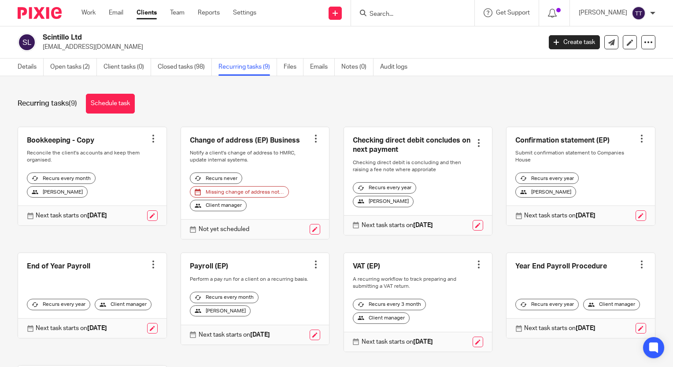
click at [414, 15] on input "Search" at bounding box center [408, 15] width 79 height 8
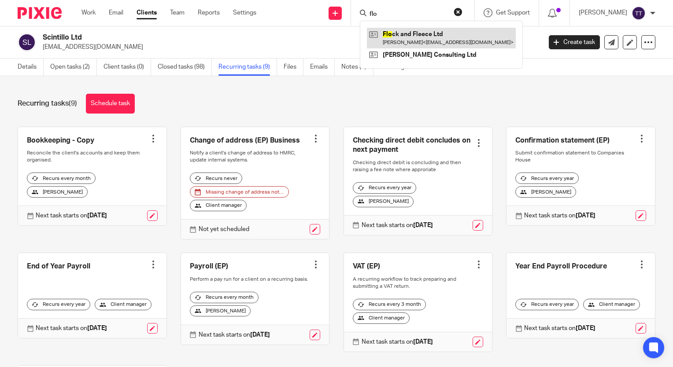
type input "flo"
click at [419, 42] on link at bounding box center [441, 38] width 149 height 20
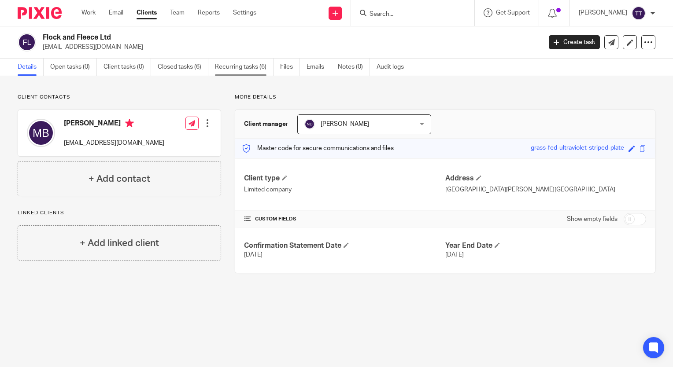
click at [245, 74] on link "Recurring tasks (6)" at bounding box center [244, 67] width 59 height 17
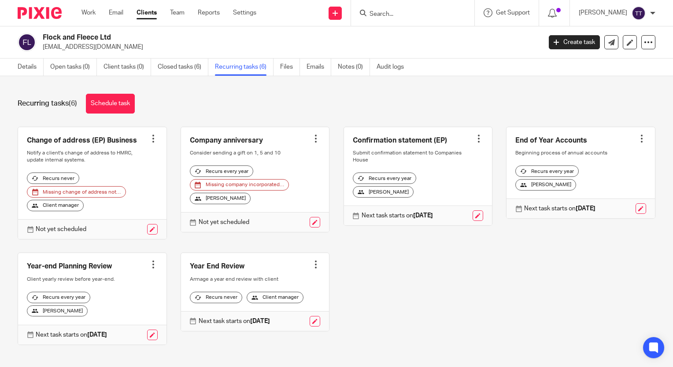
click at [393, 12] on input "Search" at bounding box center [408, 15] width 79 height 8
type input "nat"
click at [409, 39] on link at bounding box center [426, 34] width 118 height 13
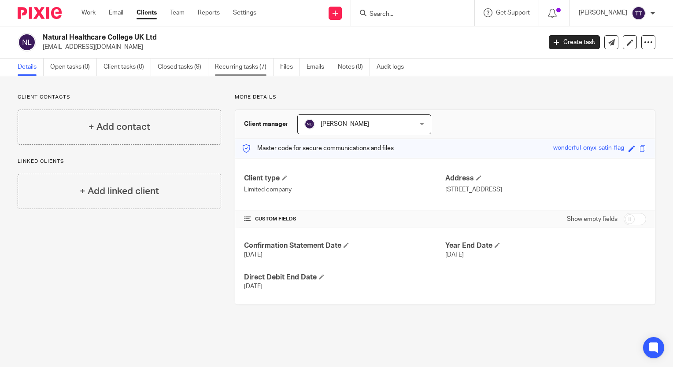
click at [253, 68] on link "Recurring tasks (7)" at bounding box center [244, 67] width 59 height 17
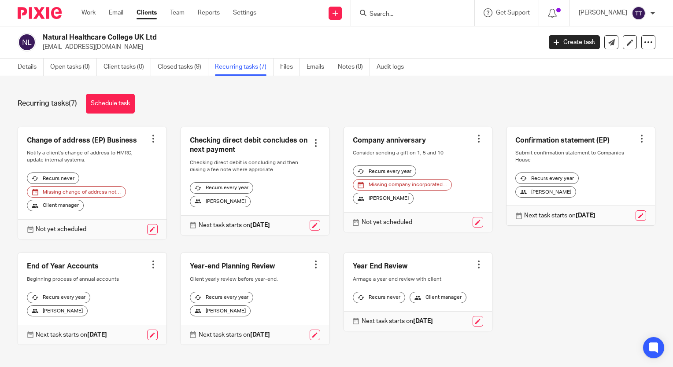
click at [385, 7] on div at bounding box center [412, 13] width 123 height 26
click at [381, 13] on input "Search" at bounding box center [408, 15] width 79 height 8
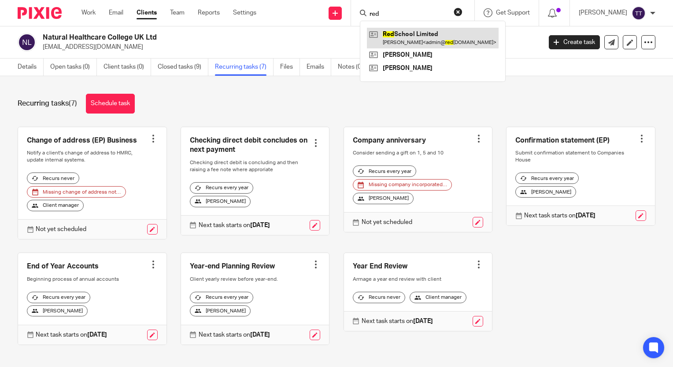
type input "red"
click at [395, 37] on link at bounding box center [433, 38] width 132 height 20
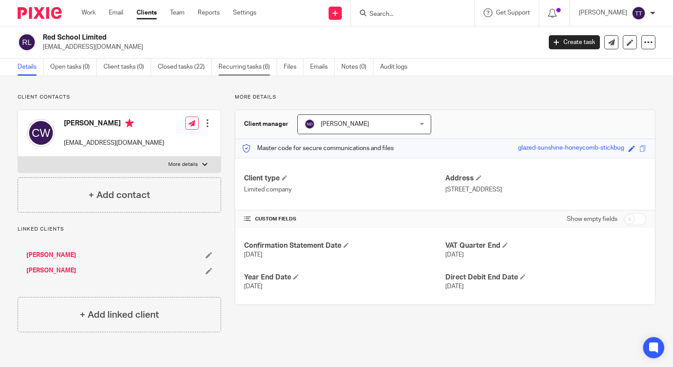
click at [254, 63] on link "Recurring tasks (6)" at bounding box center [248, 67] width 59 height 17
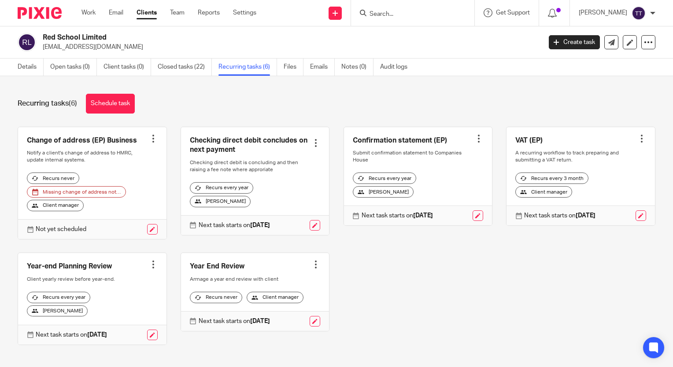
click at [329, 16] on div "Send new email Create task Add client" at bounding box center [335, 13] width 31 height 26
click at [245, 8] on link "Settings" at bounding box center [244, 12] width 23 height 9
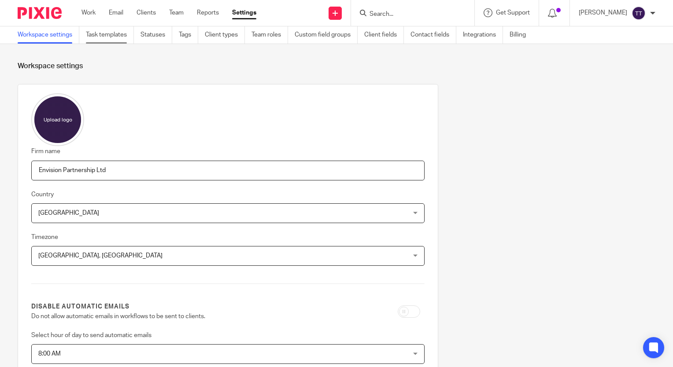
click at [103, 35] on link "Task templates" at bounding box center [110, 34] width 48 height 17
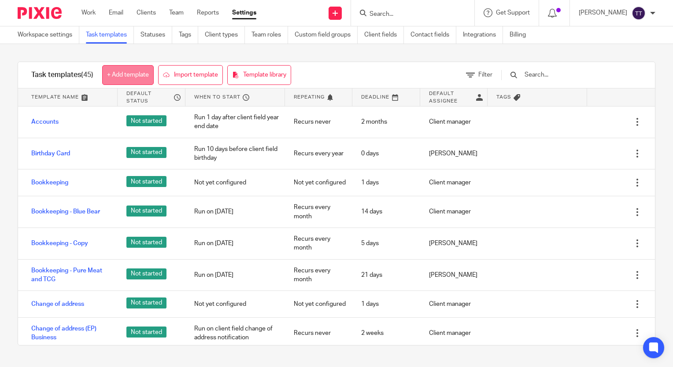
click at [120, 70] on link "+ Add template" at bounding box center [128, 75] width 52 height 20
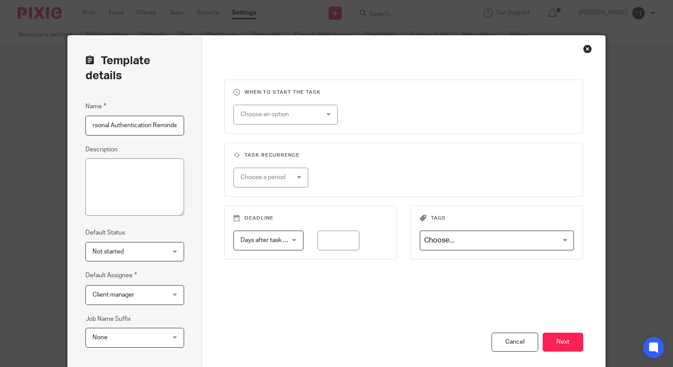
scroll to position [0, 63]
type input "Companies House Personal Authentication Reminder"
click at [148, 206] on textarea "Description" at bounding box center [134, 187] width 99 height 57
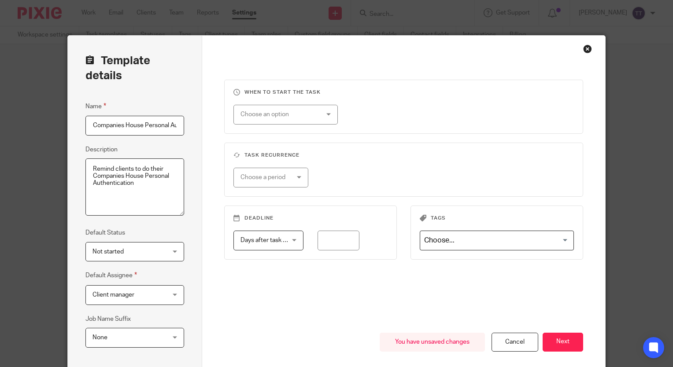
type textarea "Remind clients to do their Companies House Personal Authentication"
click at [263, 115] on div "Choose an option" at bounding box center [280, 114] width 78 height 19
click at [377, 133] on fieldset "When to start the task Choose an option On date Week day Month day On client da…" at bounding box center [403, 107] width 359 height 54
click at [286, 179] on div "Choose a period" at bounding box center [268, 177] width 54 height 19
click at [373, 177] on div "Choose a period No repeat Weekly Monthly Yearly" at bounding box center [397, 178] width 354 height 20
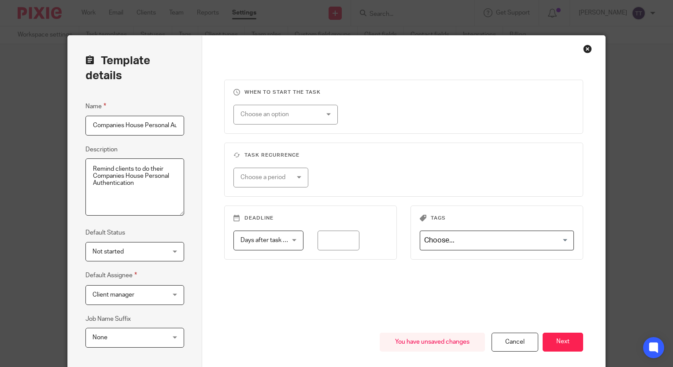
click at [262, 240] on span "Days after task starts" at bounding box center [270, 240] width 58 height 6
click at [337, 152] on h3 "Task recurrence" at bounding box center [403, 155] width 341 height 7
click at [315, 119] on div "Choose an option" at bounding box center [285, 115] width 104 height 20
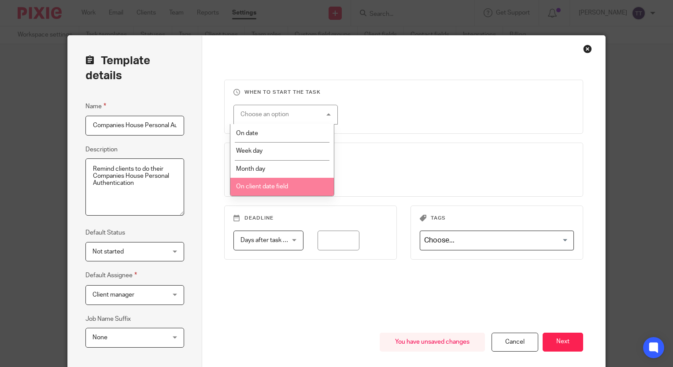
click at [272, 182] on li "On client date field" at bounding box center [282, 187] width 104 height 18
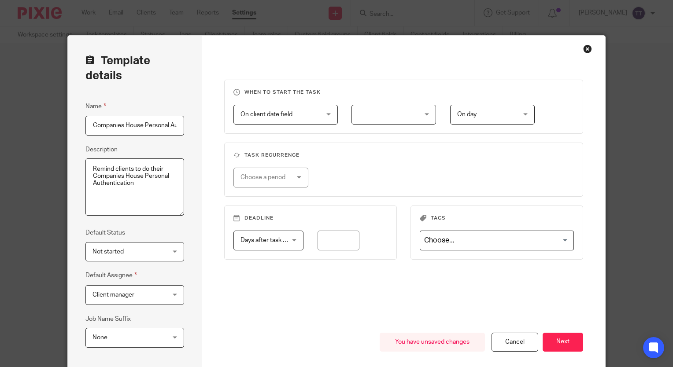
click at [410, 119] on div at bounding box center [394, 115] width 85 height 20
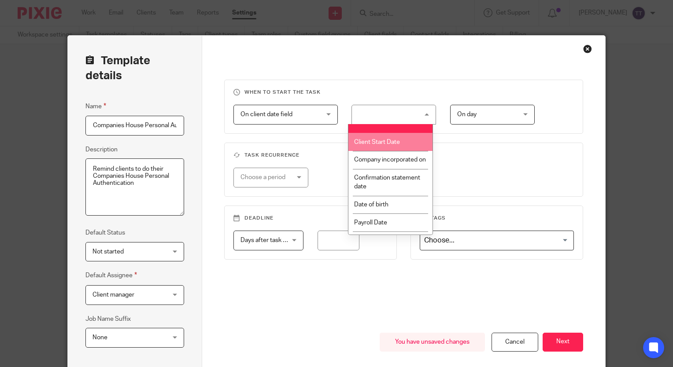
scroll to position [5, 0]
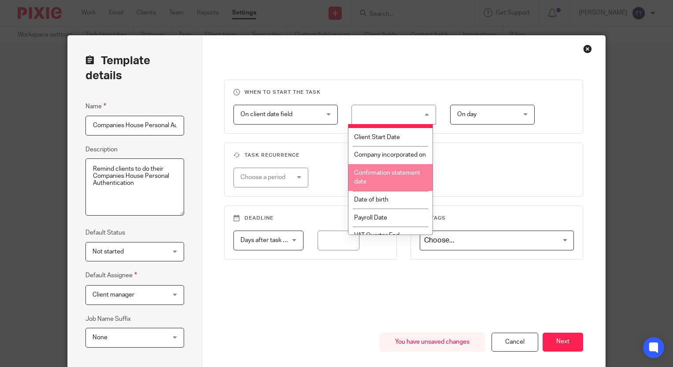
click at [396, 187] on li "Confirmation statement date" at bounding box center [390, 177] width 84 height 27
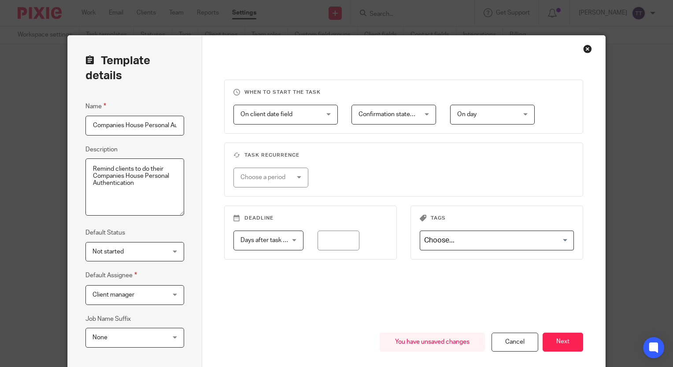
click at [510, 116] on span "On day" at bounding box center [488, 114] width 62 height 19
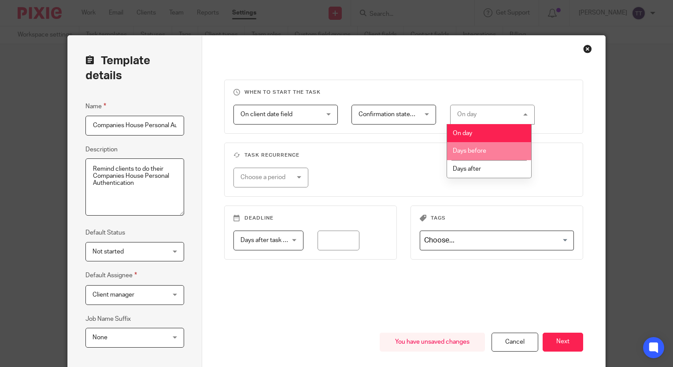
click at [495, 152] on li "Days before" at bounding box center [489, 151] width 84 height 18
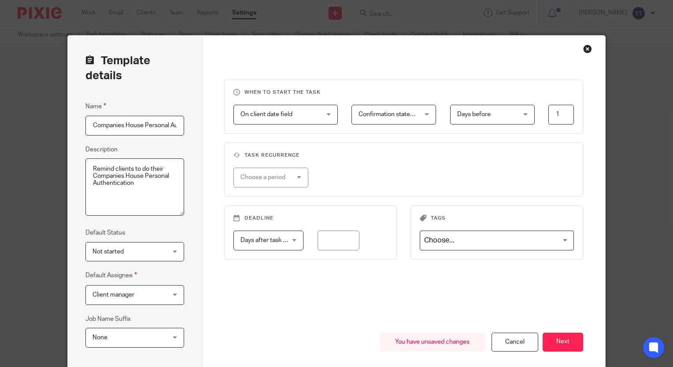
click at [556, 117] on input "1" at bounding box center [562, 115] width 26 height 20
type input "30"
click at [289, 179] on div "Choose a period" at bounding box center [268, 177] width 54 height 19
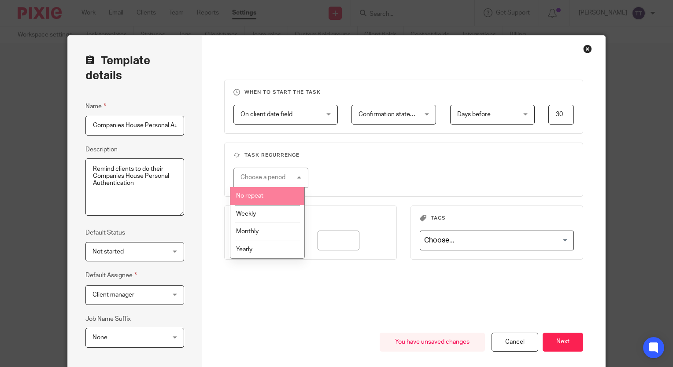
click at [271, 200] on li "No repeat" at bounding box center [267, 196] width 74 height 18
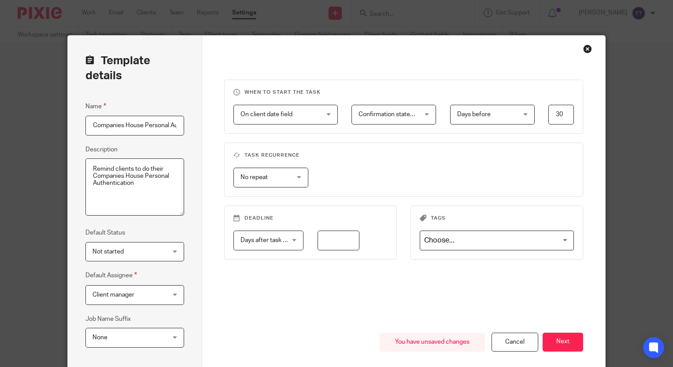
click at [320, 242] on input "number" at bounding box center [339, 241] width 42 height 20
click at [278, 251] on fieldset "Deadline Days after task starts Days after task starts Days after task starts W…" at bounding box center [310, 233] width 173 height 54
click at [275, 244] on span "Days after task starts" at bounding box center [266, 240] width 50 height 19
click at [333, 243] on input "number" at bounding box center [339, 241] width 42 height 20
type input "0"
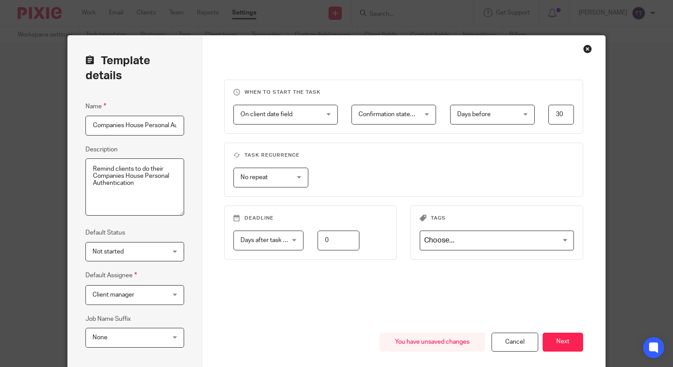
click at [434, 283] on div "When to start the task On client date field On client date field Disable On dat…" at bounding box center [403, 206] width 359 height 253
click at [114, 254] on span "Not started" at bounding box center [108, 252] width 31 height 6
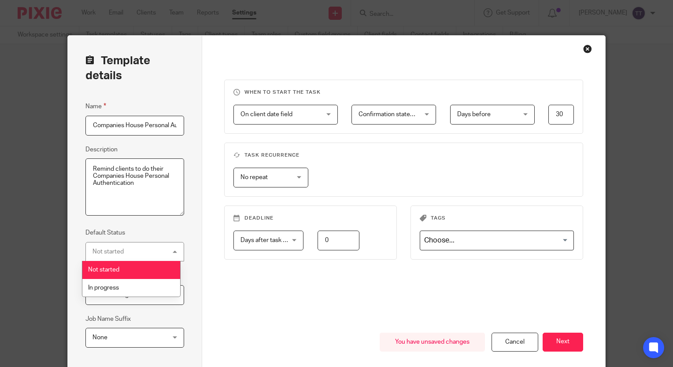
click at [115, 268] on span "Not started" at bounding box center [103, 270] width 31 height 6
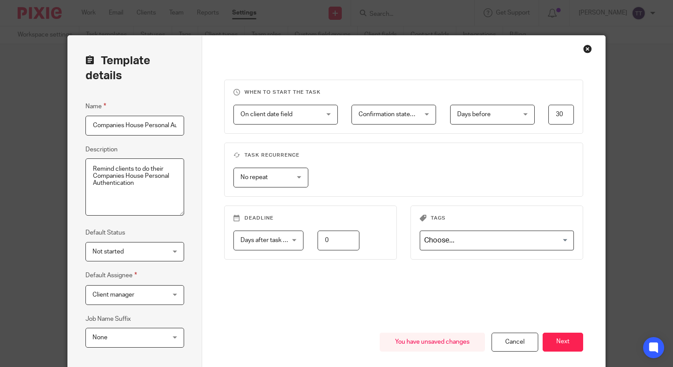
click at [130, 292] on span "Client manager" at bounding box center [114, 295] width 42 height 6
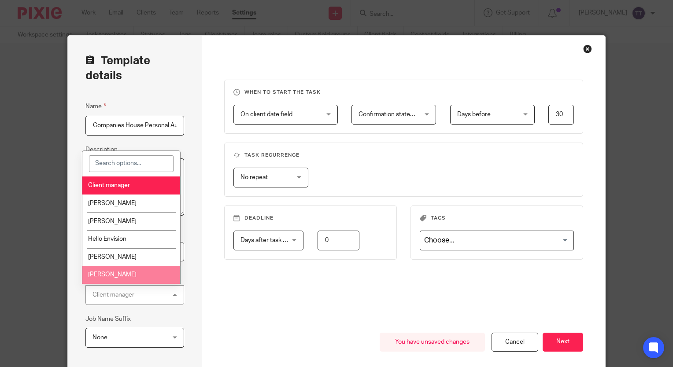
click at [141, 269] on li "[PERSON_NAME]" at bounding box center [131, 275] width 98 height 18
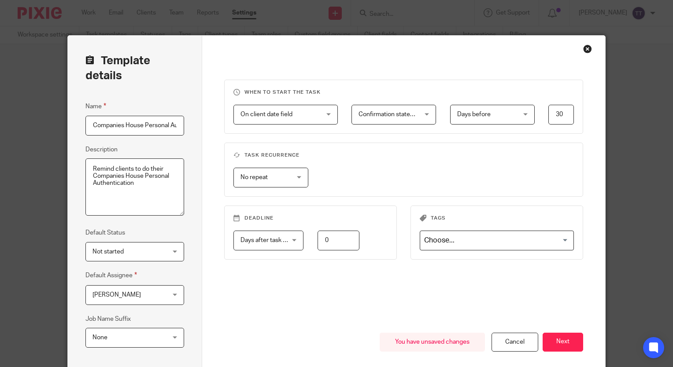
click at [134, 297] on span "[PERSON_NAME]" at bounding box center [117, 295] width 48 height 6
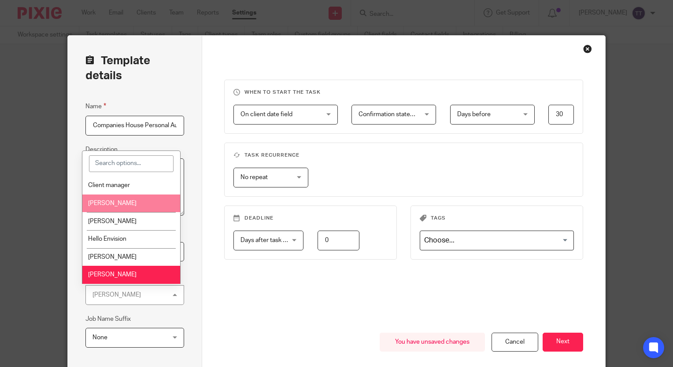
click at [122, 204] on span "[PERSON_NAME]" at bounding box center [112, 203] width 48 height 6
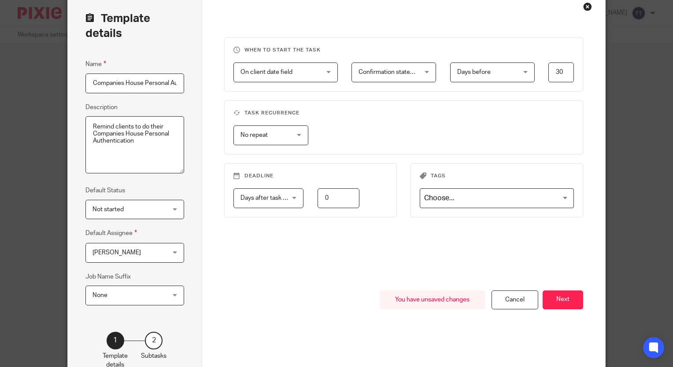
scroll to position [44, 0]
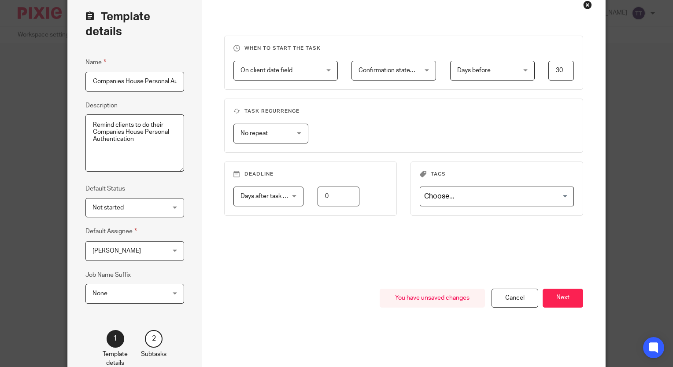
click at [155, 260] on div "Name Companies House Personal Authentication Reminder Description Remind client…" at bounding box center [134, 185] width 99 height 256
click at [561, 295] on button "Next" at bounding box center [563, 298] width 41 height 19
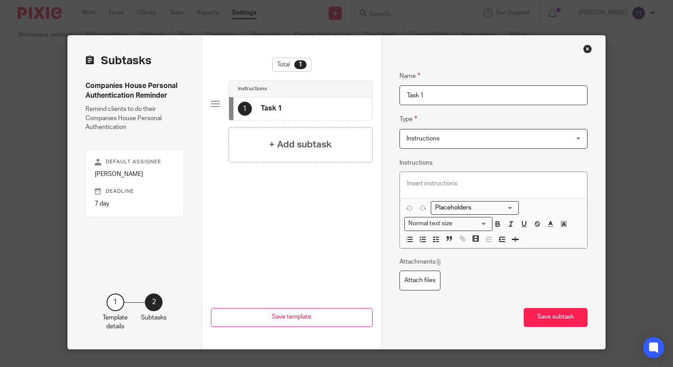
click at [460, 96] on input "Task 1" at bounding box center [494, 95] width 188 height 20
type input "T"
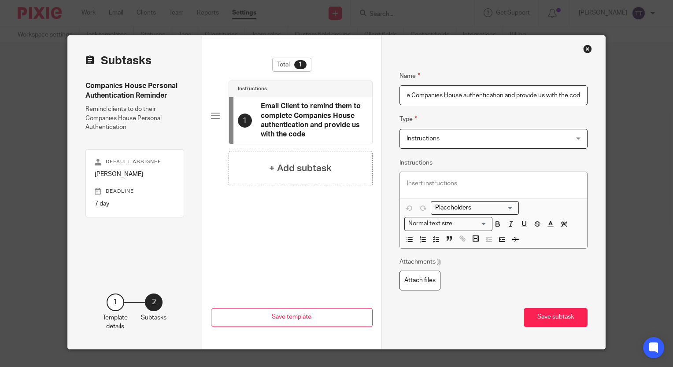
scroll to position [0, 111]
type input "Email Client to remind them to complete Companies House authentication and prov…"
click at [464, 129] on div "Instructions Instructions" at bounding box center [494, 139] width 188 height 20
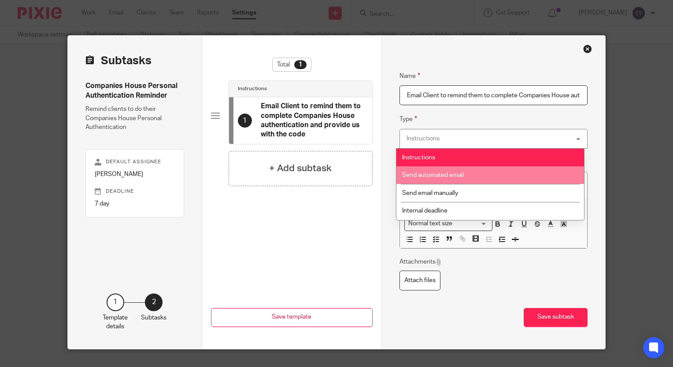
click at [466, 184] on li "Send automated email" at bounding box center [491, 176] width 188 height 18
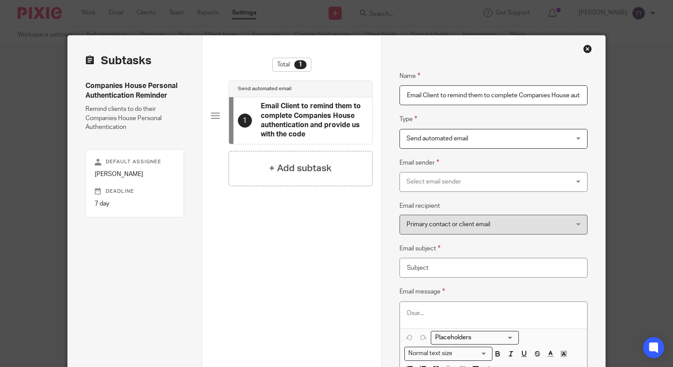
click at [462, 183] on div "Select email sender" at bounding box center [479, 182] width 145 height 19
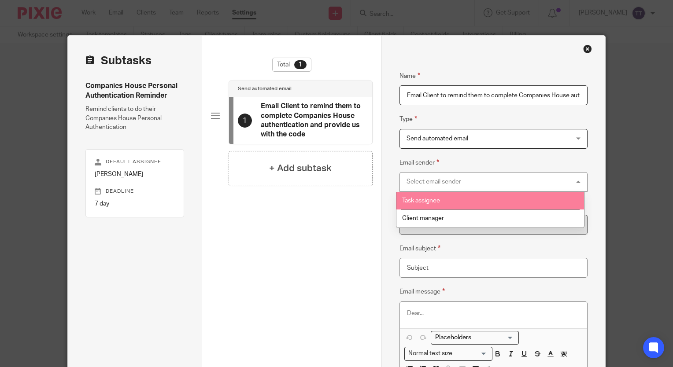
click at [456, 196] on li "Task assignee" at bounding box center [491, 201] width 188 height 18
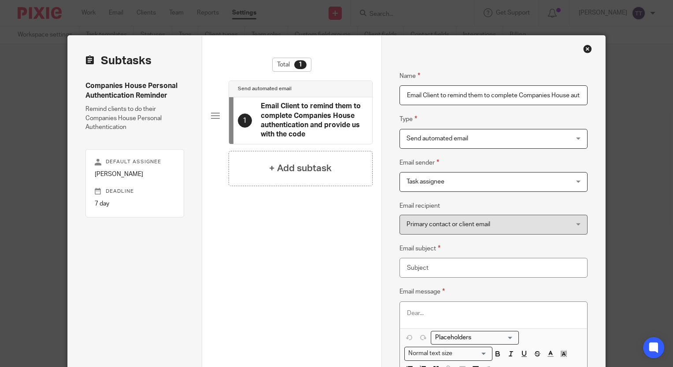
click at [450, 187] on span "Task assignee" at bounding box center [479, 182] width 145 height 19
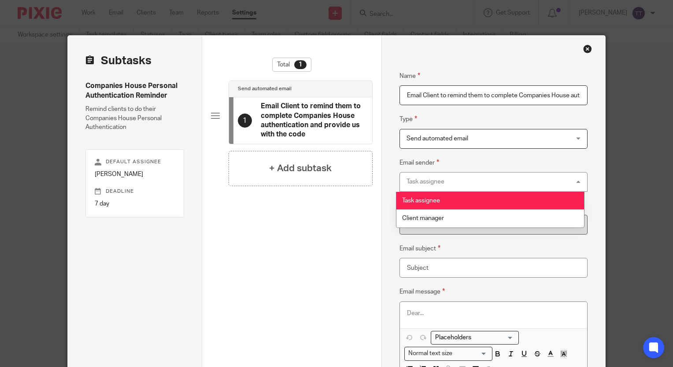
click at [450, 187] on div "Task assignee Task assignee" at bounding box center [494, 182] width 188 height 20
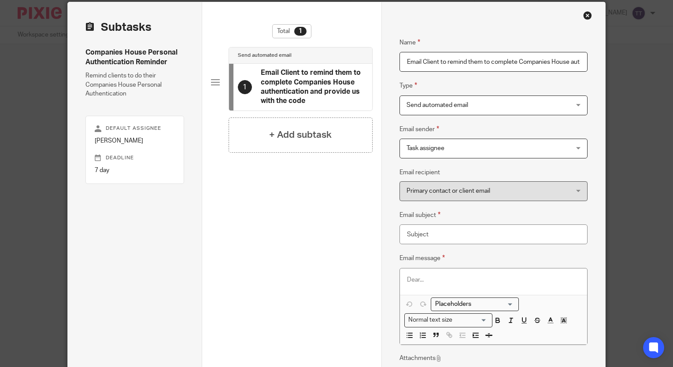
scroll to position [52, 0]
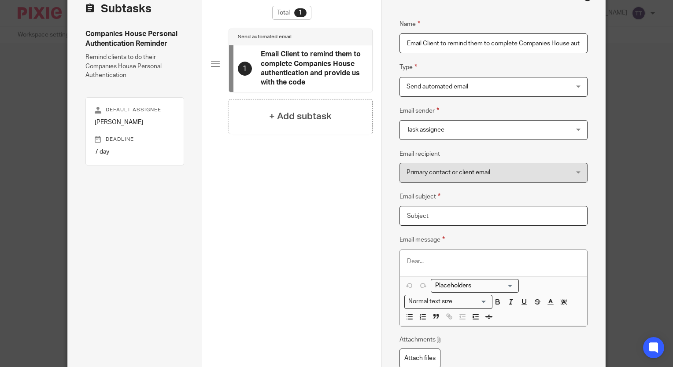
click at [451, 216] on input "Email subject" at bounding box center [494, 216] width 188 height 20
type input "P"
type input "V"
type input "Companies House Personal Authentication"
click at [408, 262] on p at bounding box center [493, 261] width 173 height 9
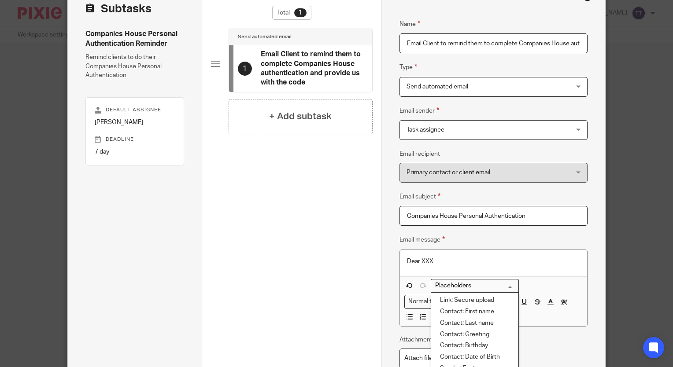
click at [495, 285] on input "Search for option" at bounding box center [473, 286] width 82 height 9
click at [436, 256] on div "Dear XXX" at bounding box center [493, 263] width 187 height 26
click at [448, 282] on input "Search for option" at bounding box center [473, 286] width 82 height 9
click at [452, 308] on li "Contact: First name" at bounding box center [474, 312] width 87 height 11
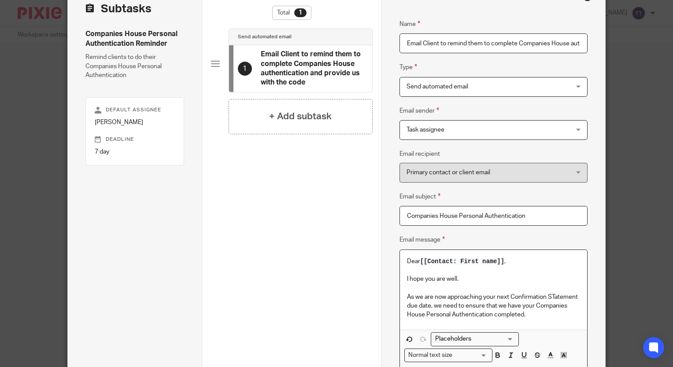
click at [551, 296] on p "As we are now approaching your next Confirmation STatement due date, we need to…" at bounding box center [493, 306] width 173 height 27
click at [534, 314] on p "As we are now approaching your next Confirmation Statement due date, we need to…" at bounding box center [493, 306] width 173 height 27
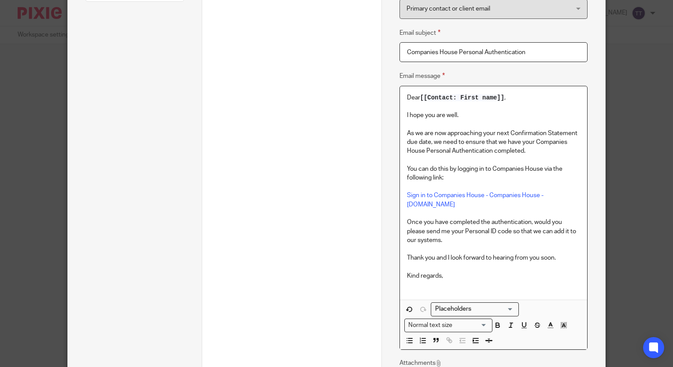
scroll to position [216, 0]
click at [492, 304] on input "Search for option" at bounding box center [473, 308] width 82 height 9
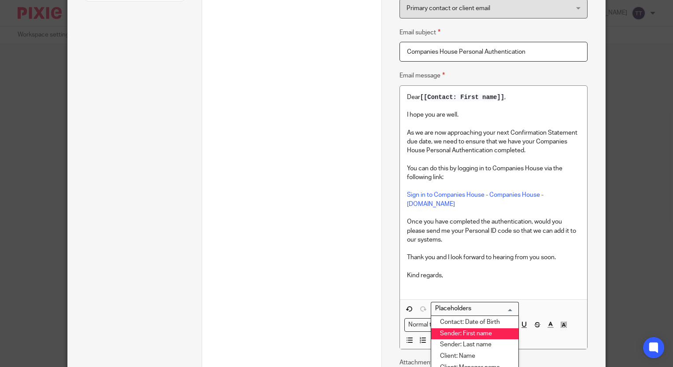
click at [474, 329] on li "Sender: First name" at bounding box center [474, 334] width 87 height 11
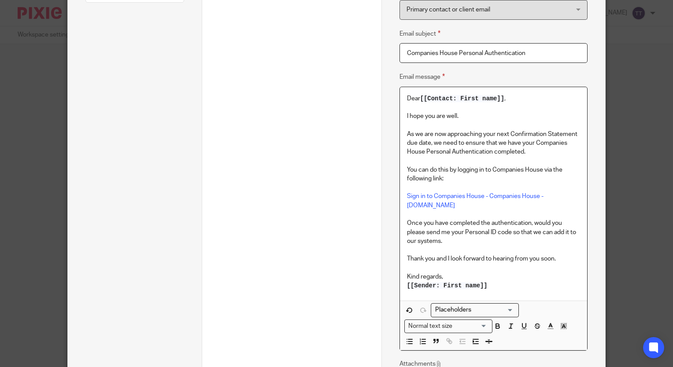
scroll to position [215, 0]
click at [530, 155] on p "As we are now approaching your next Confirmation Statement due date, we need to…" at bounding box center [493, 143] width 173 height 27
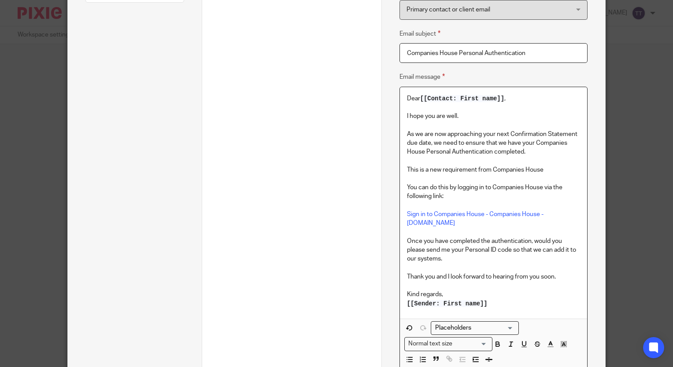
click at [464, 112] on p "I hope you are well." at bounding box center [493, 116] width 173 height 9
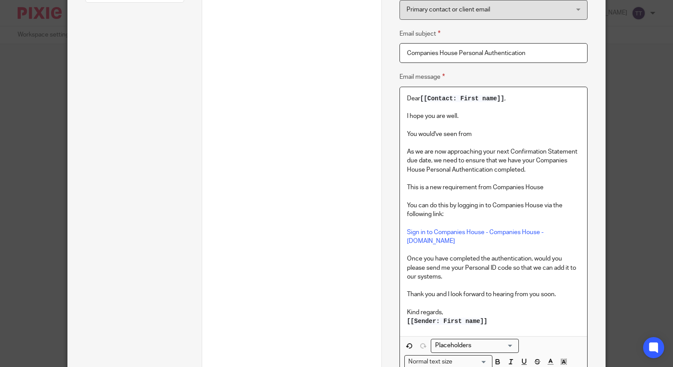
click at [434, 135] on p "You would've seen from" at bounding box center [493, 134] width 173 height 9
click at [483, 135] on p "You will have seen from" at bounding box center [493, 134] width 173 height 9
